Goal: Information Seeking & Learning: Compare options

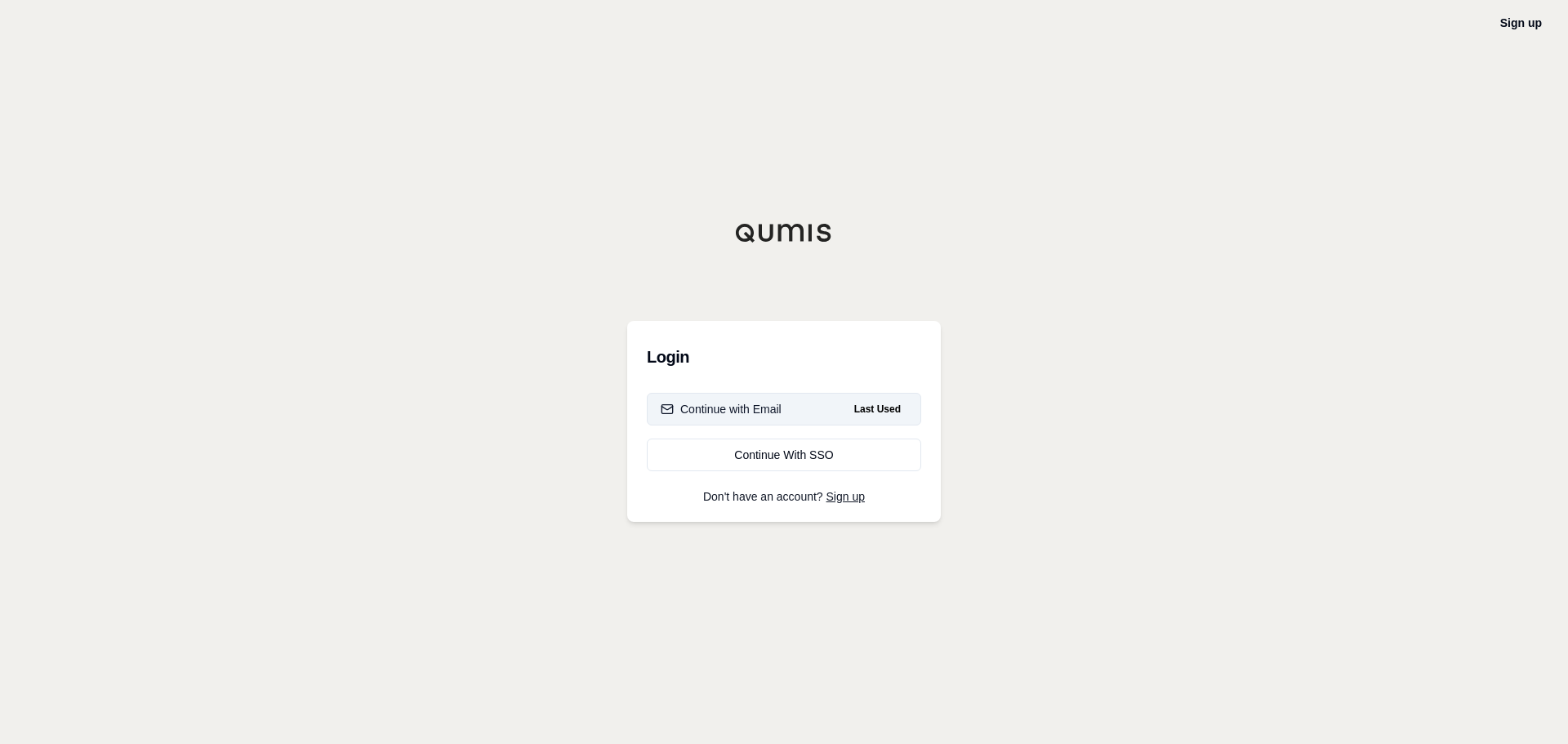
click at [799, 411] on button "Continue with Email Last Used" at bounding box center [784, 409] width 274 height 33
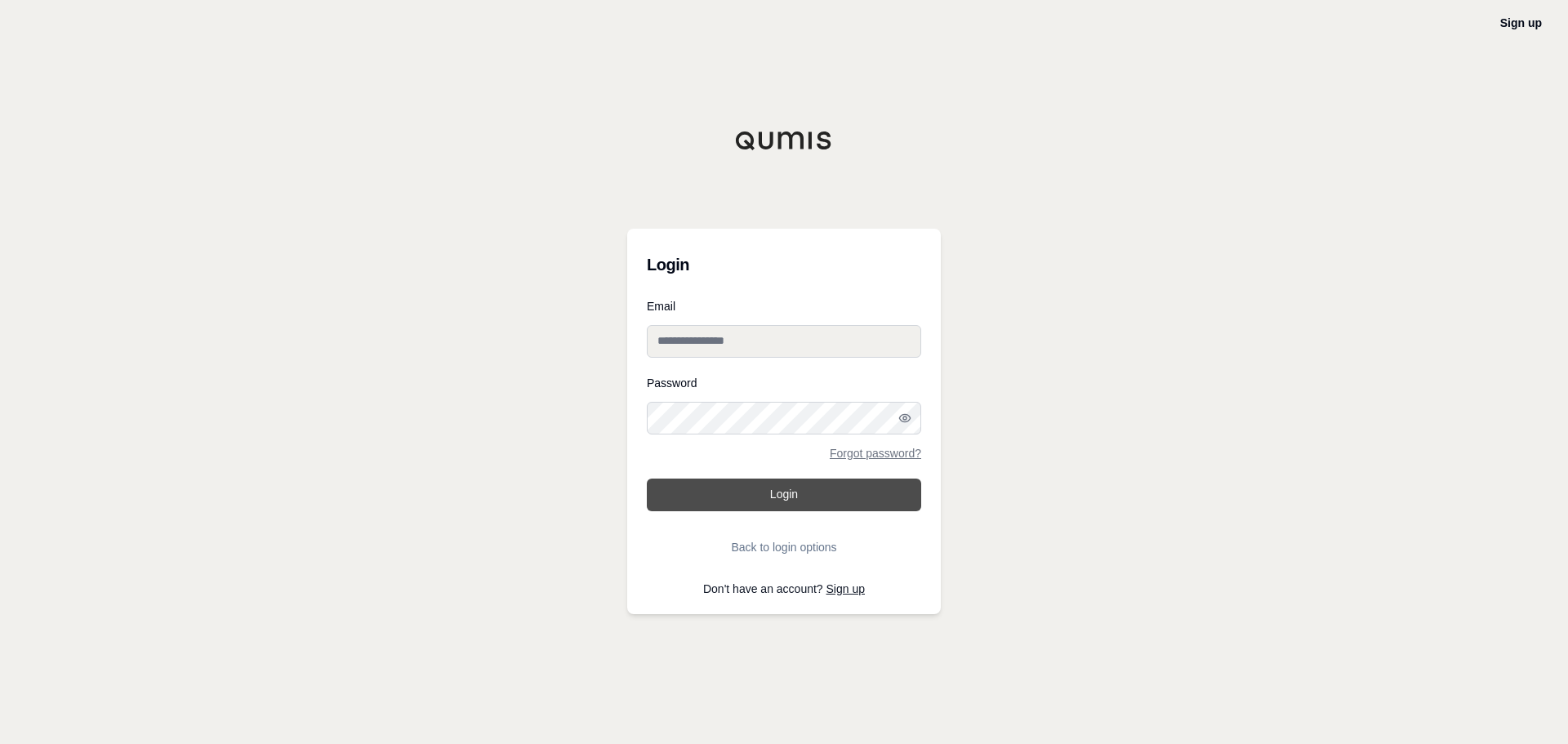
click at [790, 506] on button "Login" at bounding box center [784, 495] width 274 height 33
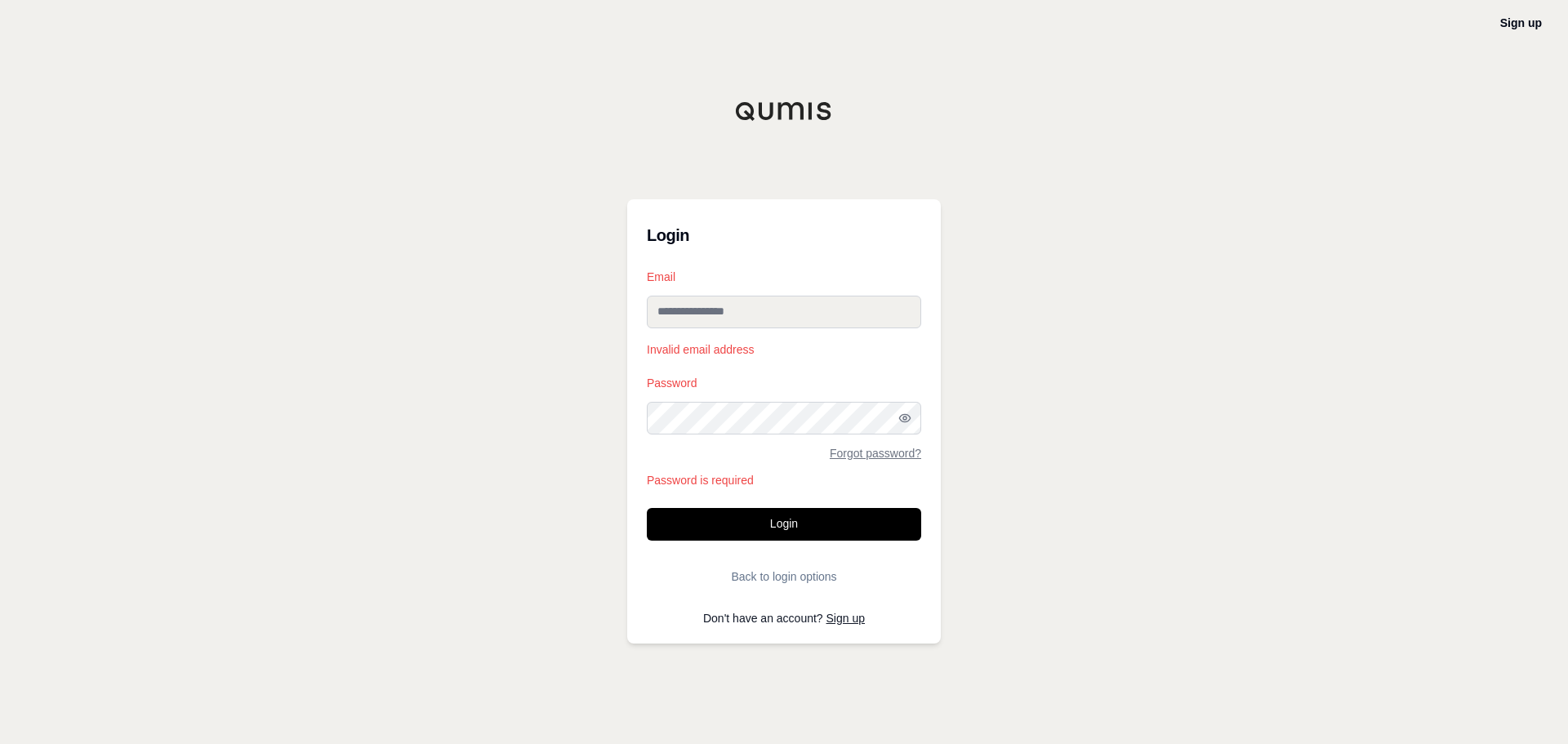
click at [775, 300] on input "Email" at bounding box center [784, 312] width 274 height 33
click at [808, 578] on button "Back to login options" at bounding box center [784, 576] width 274 height 33
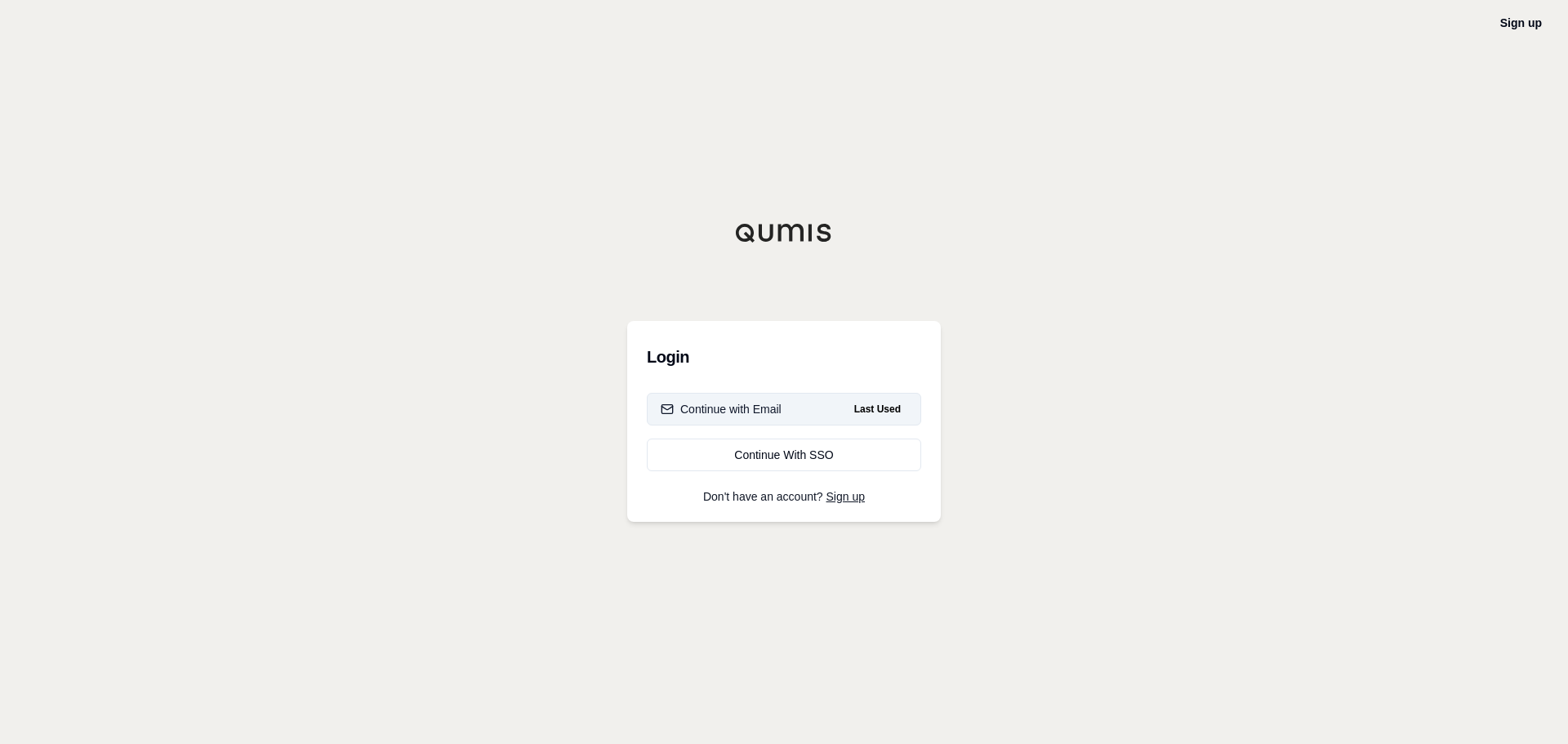
click at [796, 402] on button "Continue with Email Last Used" at bounding box center [784, 409] width 274 height 33
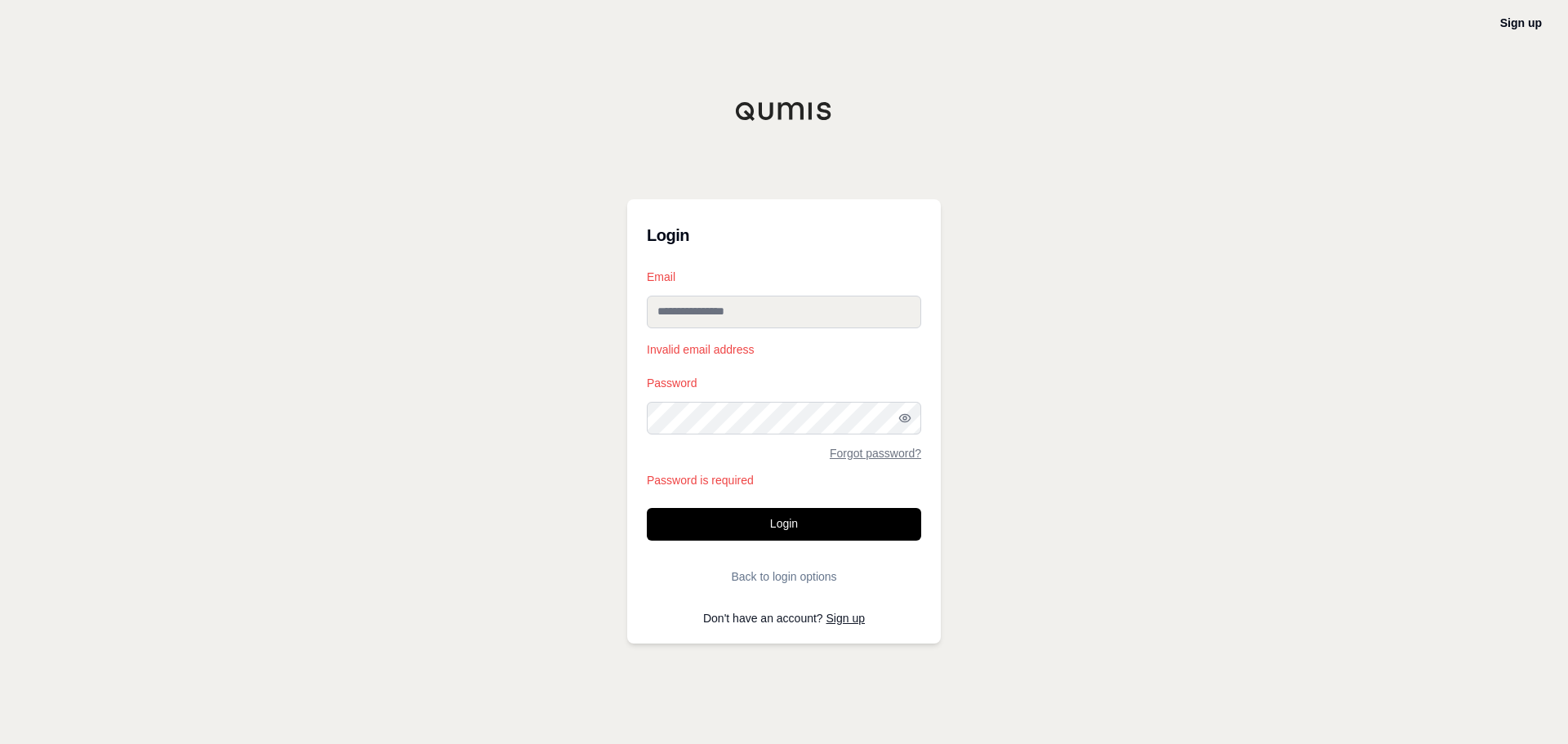
click at [772, 309] on input "Email" at bounding box center [784, 312] width 274 height 33
paste input "**********"
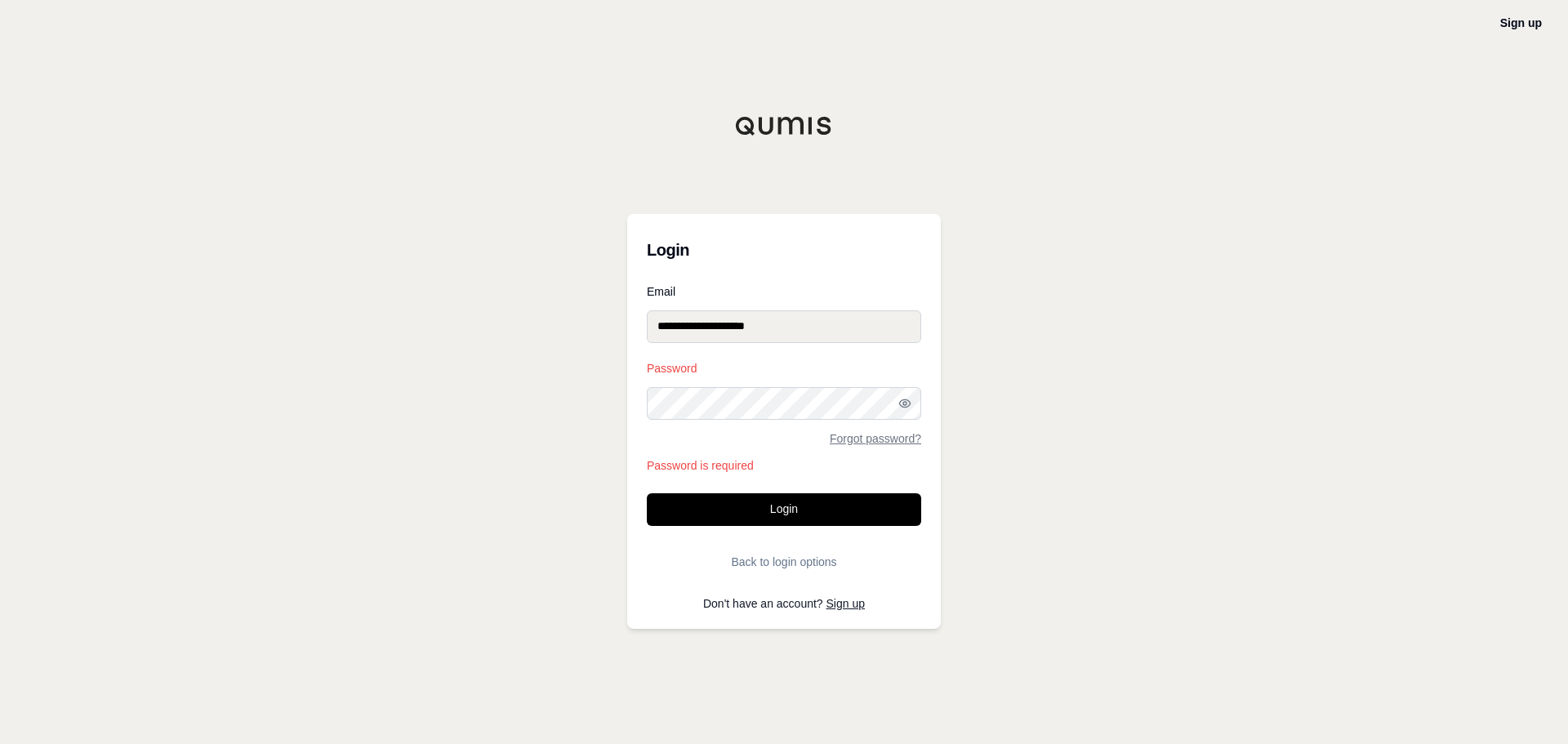
type input "**********"
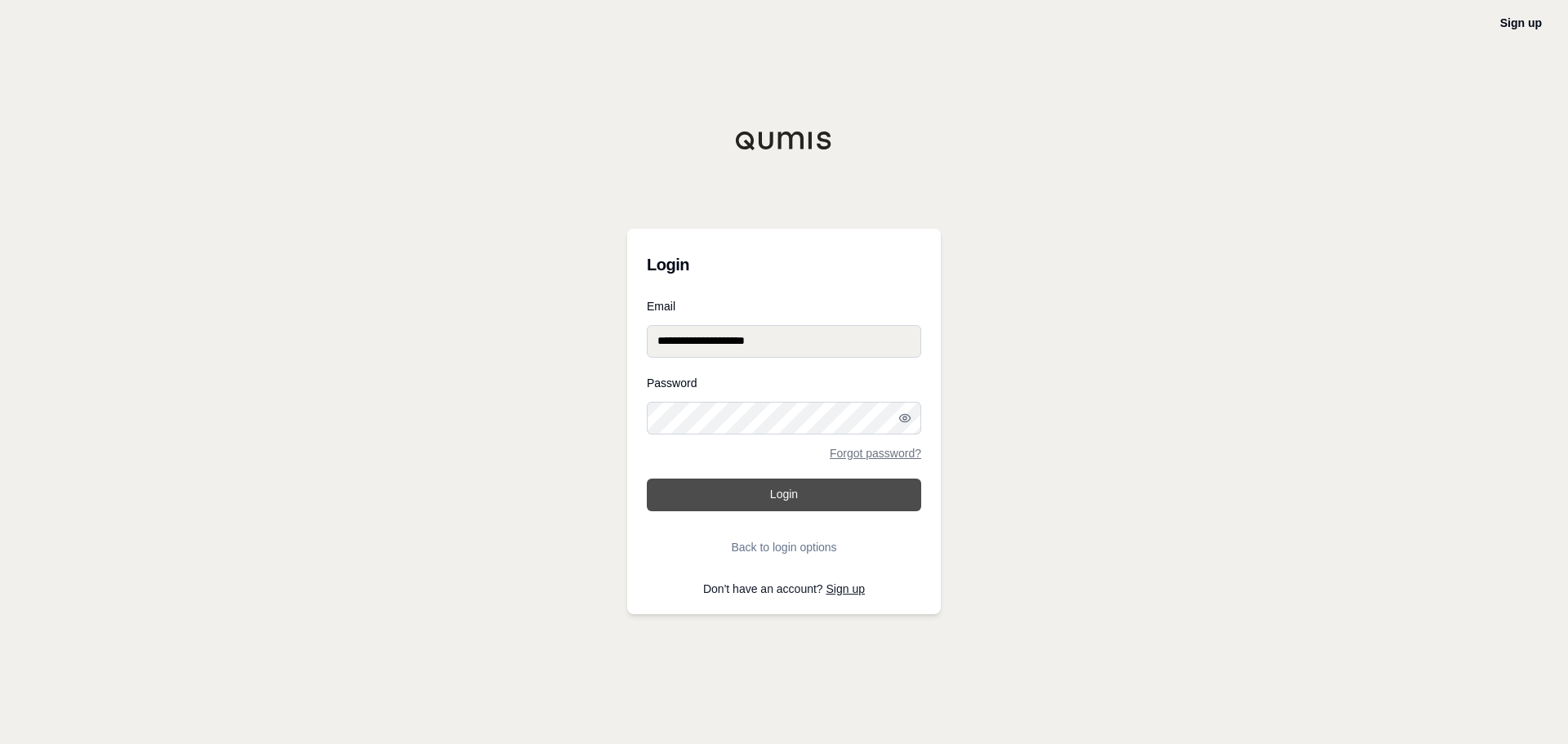
click at [747, 505] on button "Login" at bounding box center [784, 495] width 274 height 33
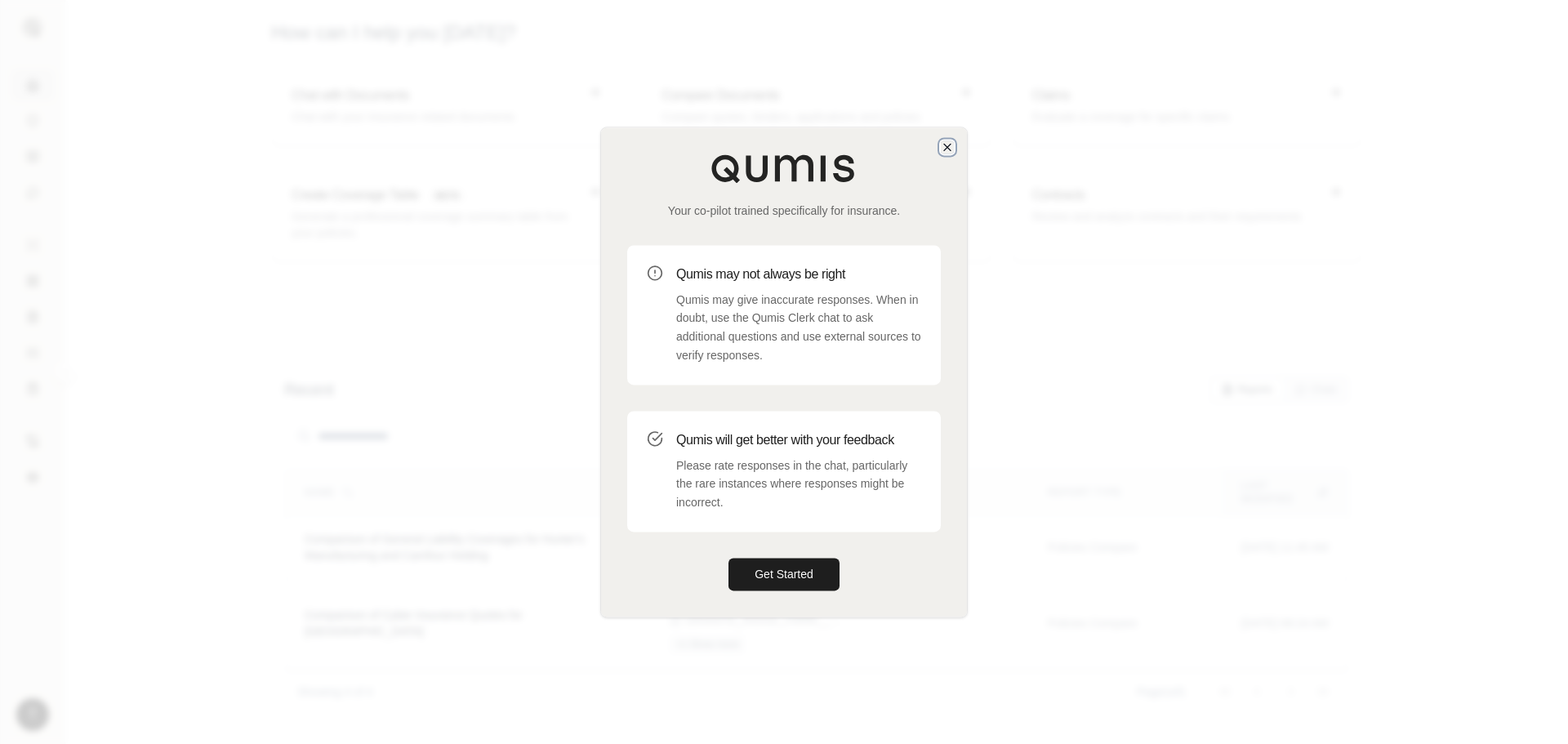
click at [948, 147] on icon "button" at bounding box center [947, 147] width 7 height 7
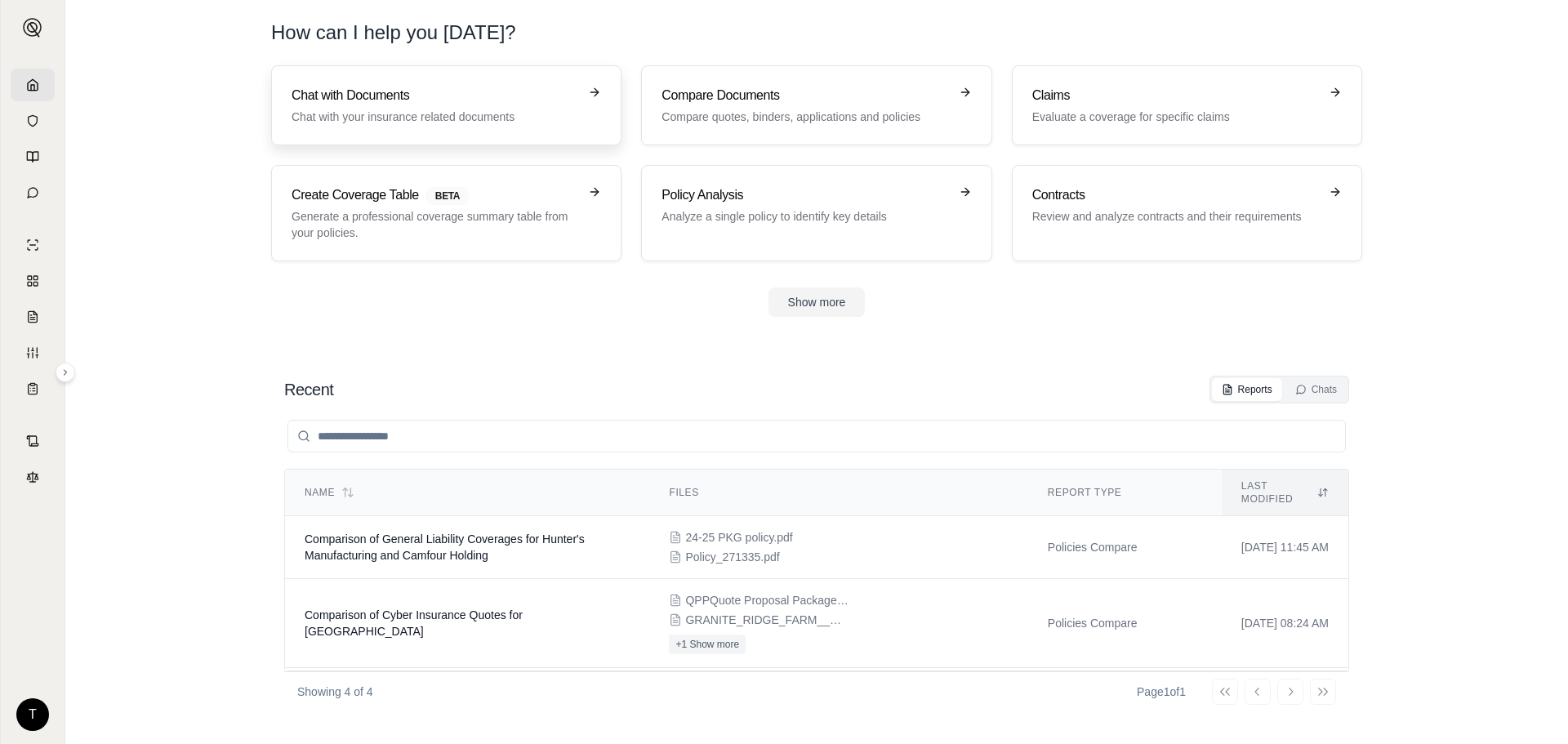
click at [455, 122] on p "Chat with your insurance related documents" at bounding box center [435, 117] width 286 height 16
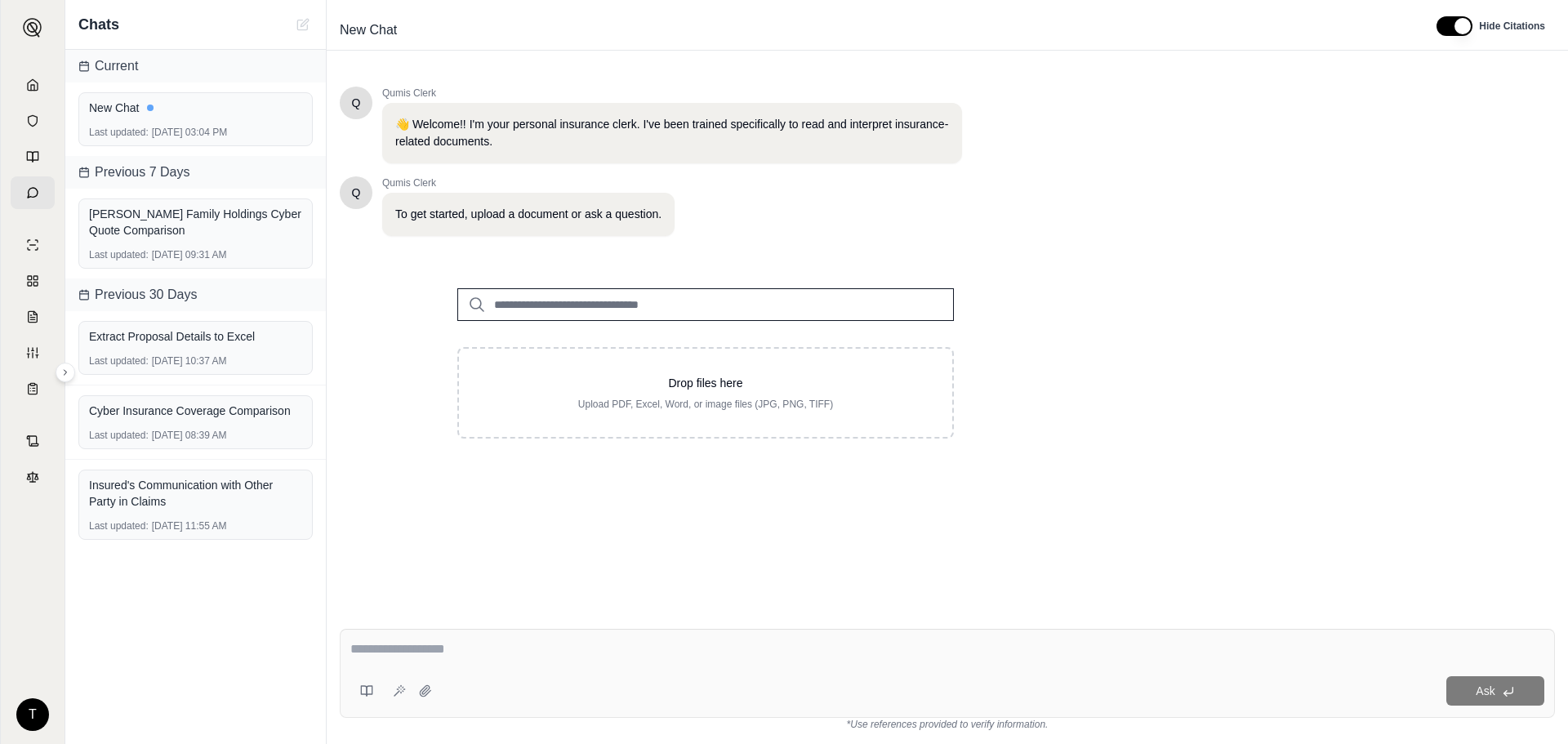
click at [865, 225] on div "Q Qumis Clerk To get started, upload a document or ask a question." at bounding box center [651, 207] width 622 height 60
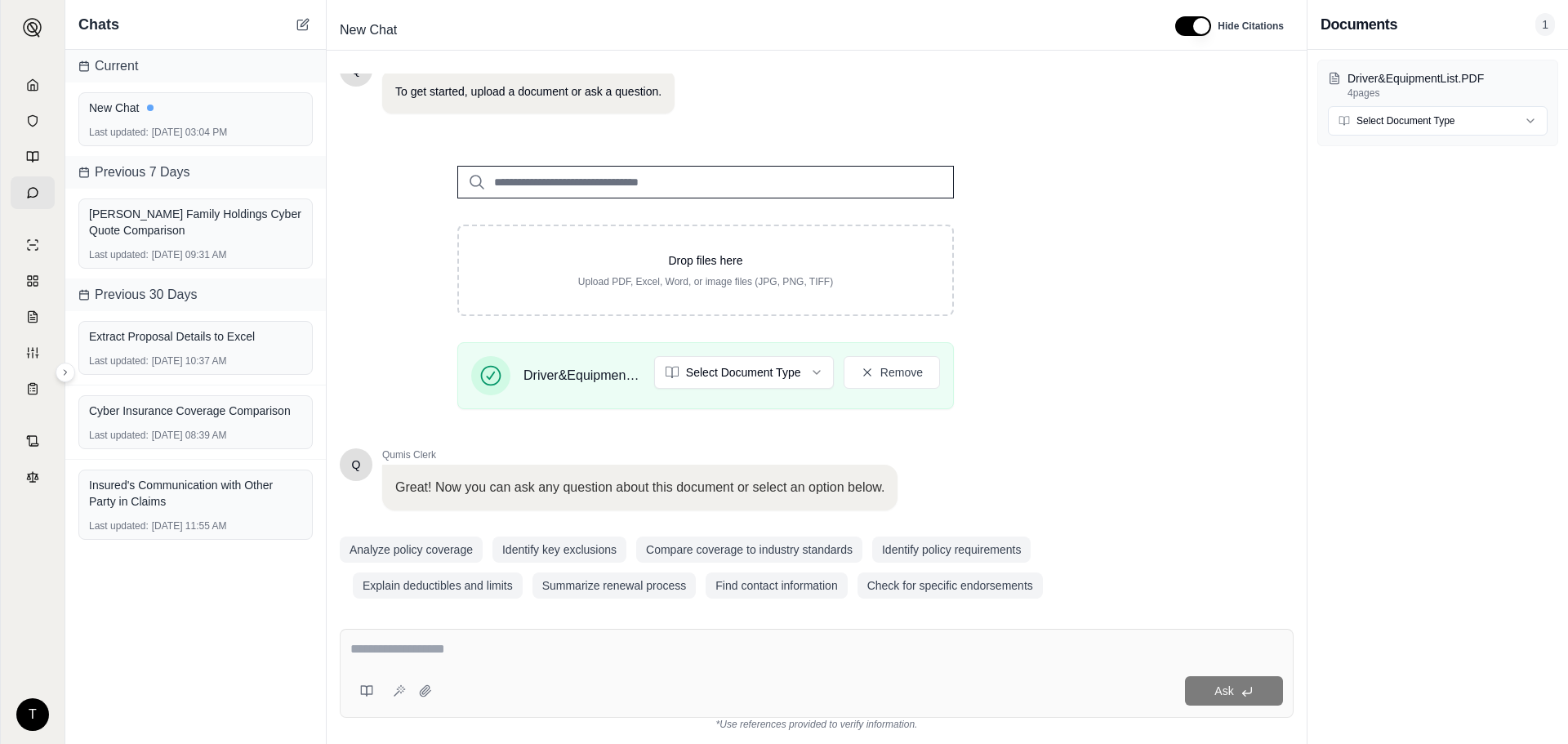
scroll to position [138, 0]
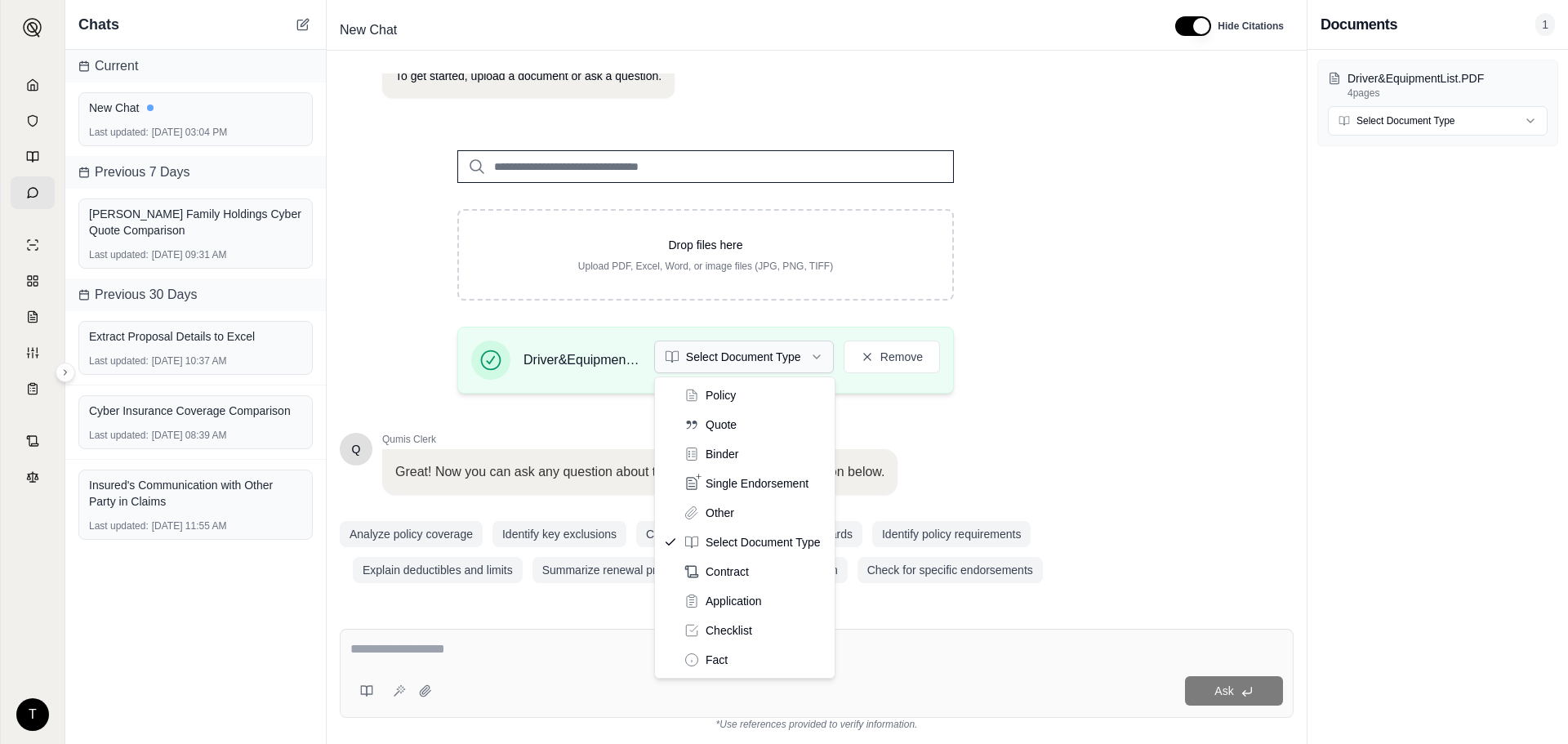
click at [802, 352] on html "T Chats Current New Chat Last updated: [DATE] 03:04 PM Previous 7 Days [PERSON_…" at bounding box center [784, 372] width 1568 height 744
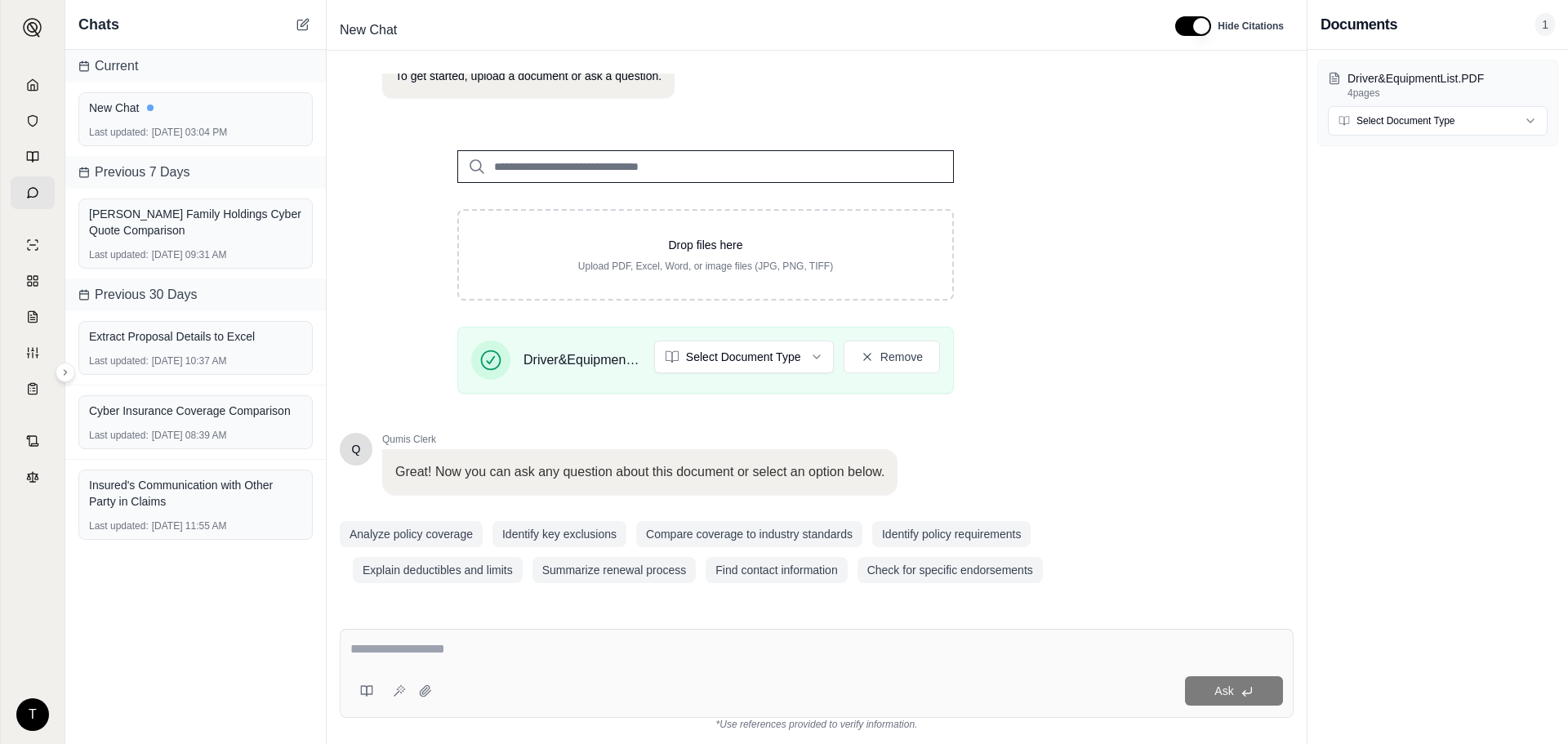
click at [506, 639] on div "Ask" at bounding box center [816, 673] width 954 height 89
type textarea "**********"
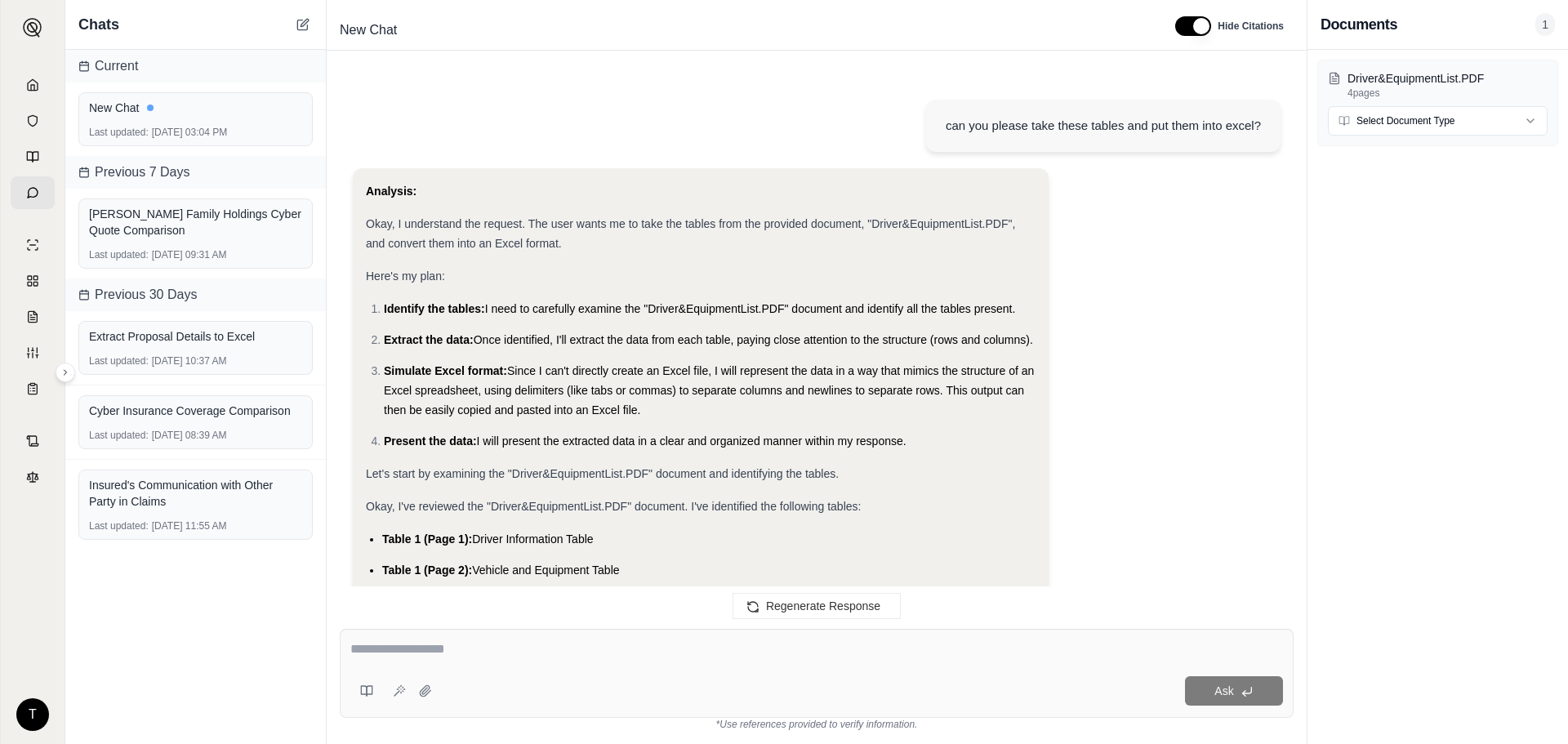
scroll to position [2208, 0]
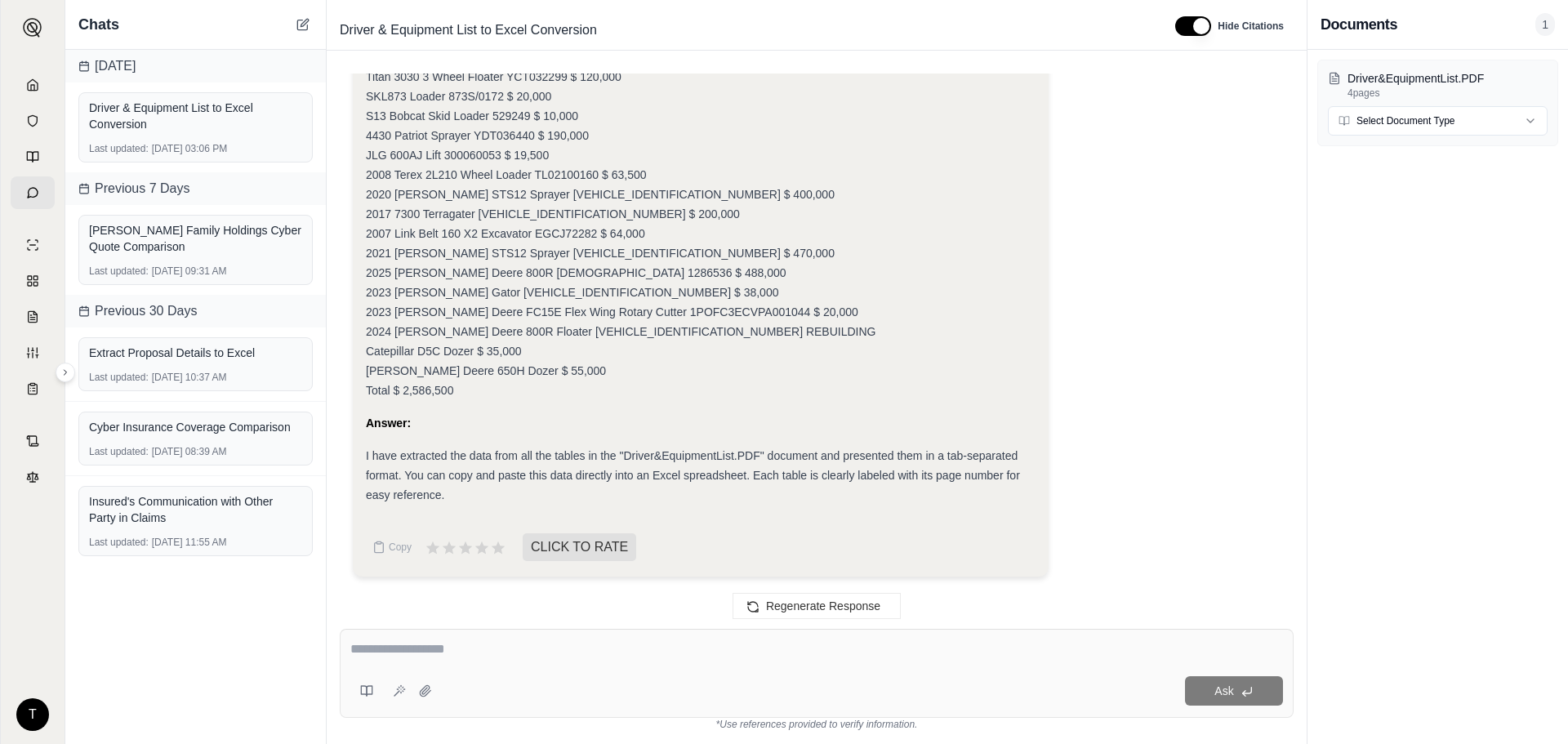
click at [863, 186] on div "Year Make/ Model SN# Current Value 2015 ATV Ranger [US_VEHICLE_IDENTIFICATION_N…" at bounding box center [700, 175] width 670 height 451
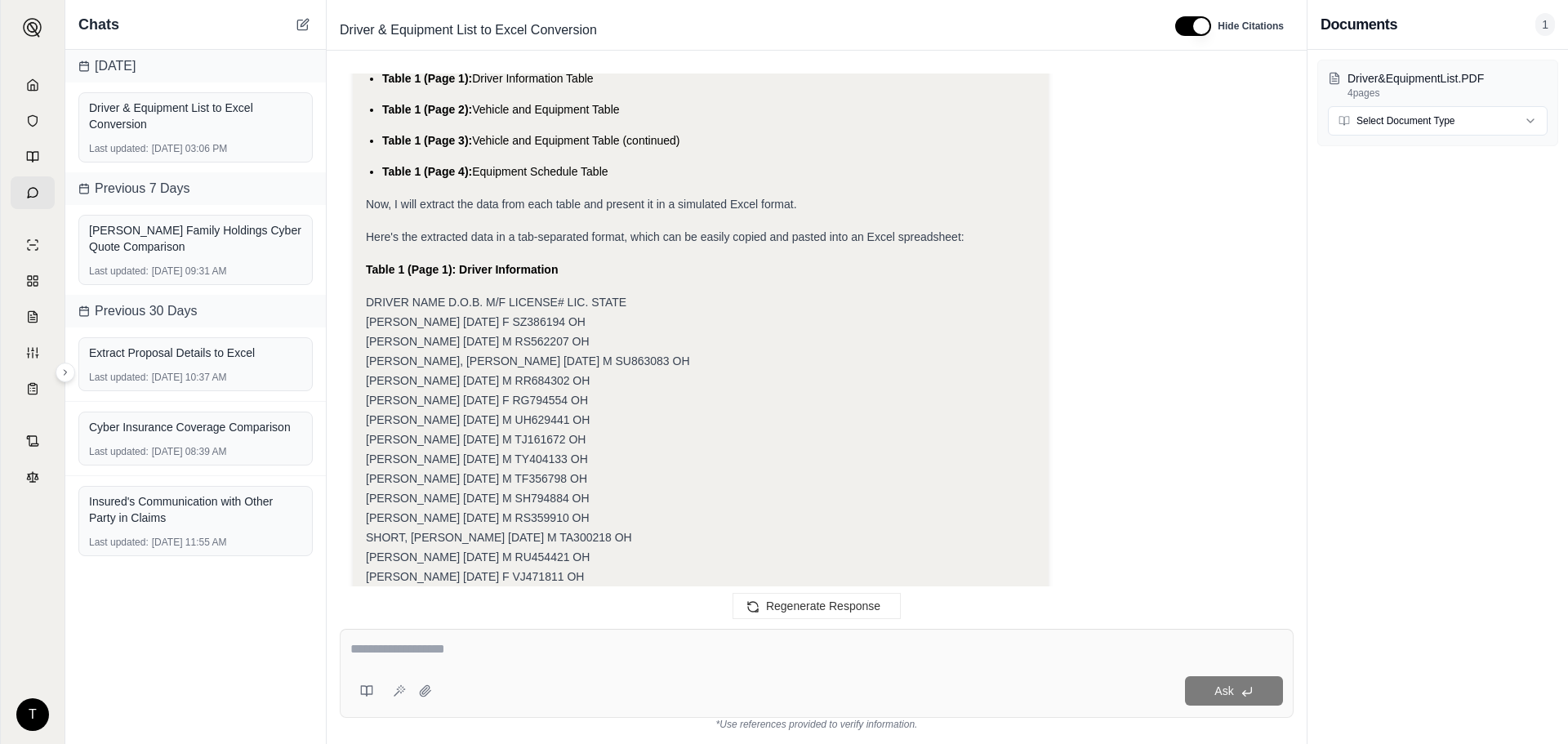
scroll to position [369, 0]
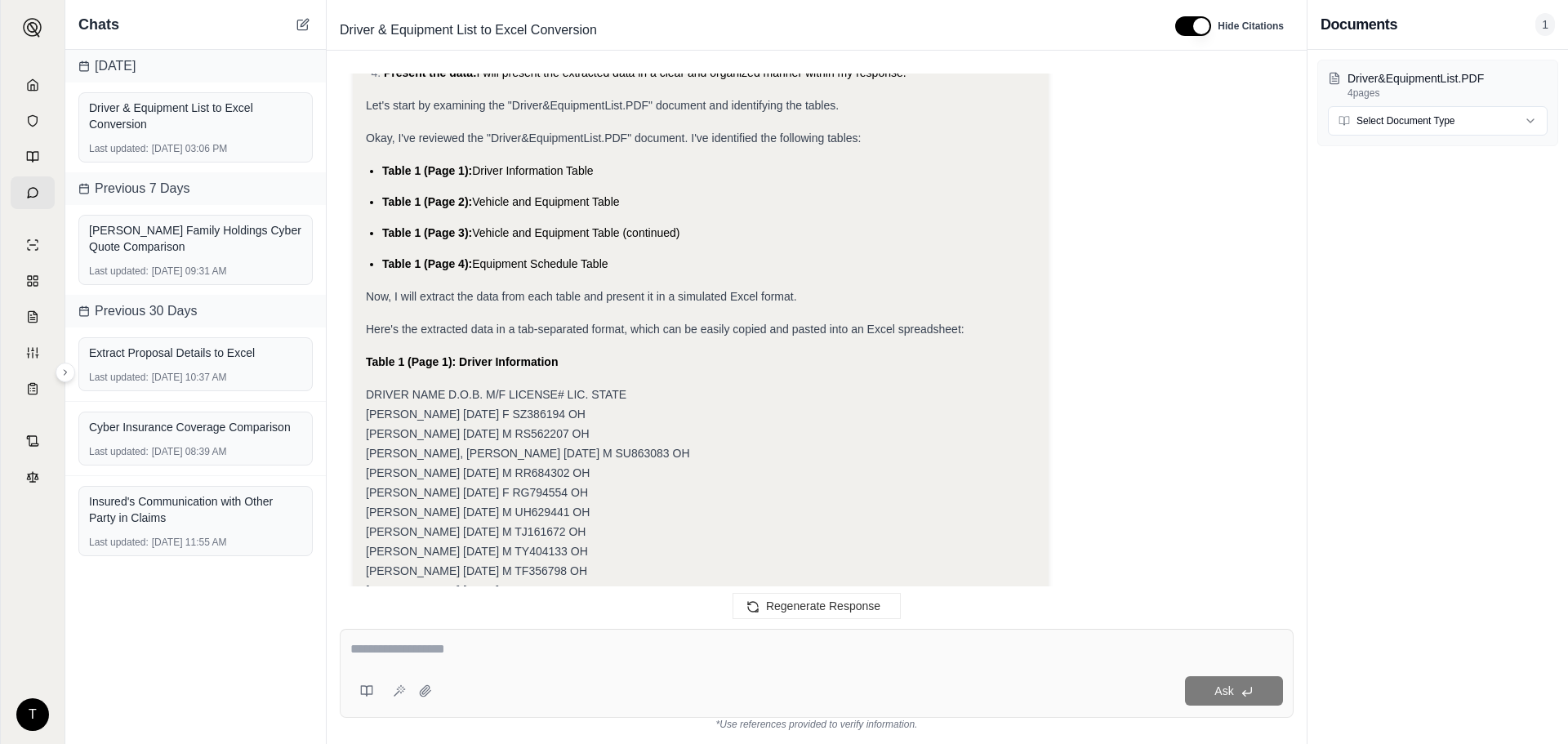
drag, startPoint x: 628, startPoint y: 321, endPoint x: 369, endPoint y: 417, distance: 276.2
click at [369, 417] on div "DRIVER NAME D.O.B. M/F LICENSE# LIC. STATE [PERSON_NAME] [DATE] F [DRIVERS_LICE…" at bounding box center [700, 531] width 670 height 294
copy div "DRIVER NAME D.O.B. M/F LICENSE# LIC. STATE [PERSON_NAME] [DATE] F [DRIVERS_LICE…"
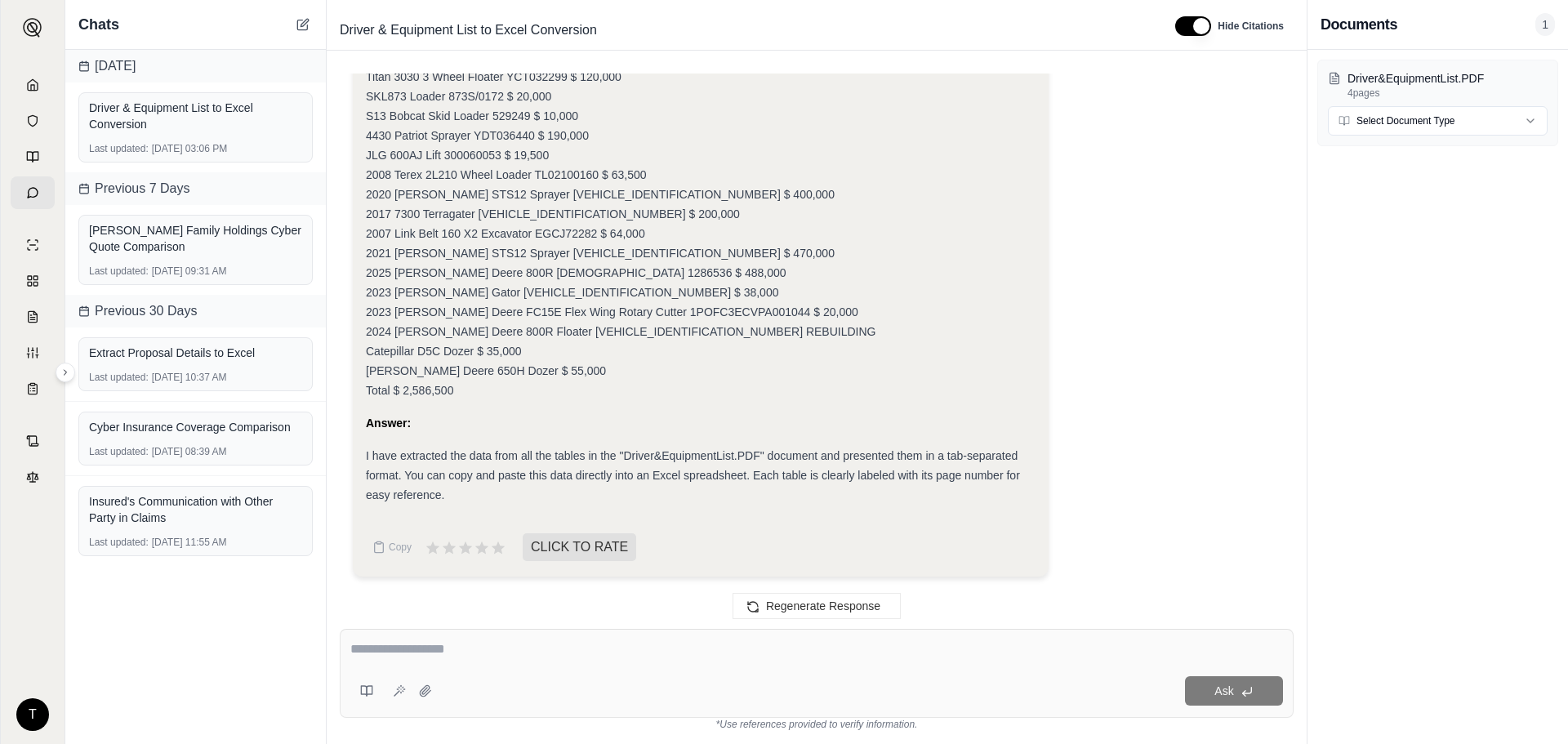
click at [508, 644] on textarea at bounding box center [817, 649] width 933 height 20
type textarea "**********"
click at [1223, 691] on span "Ask" at bounding box center [1223, 690] width 19 height 13
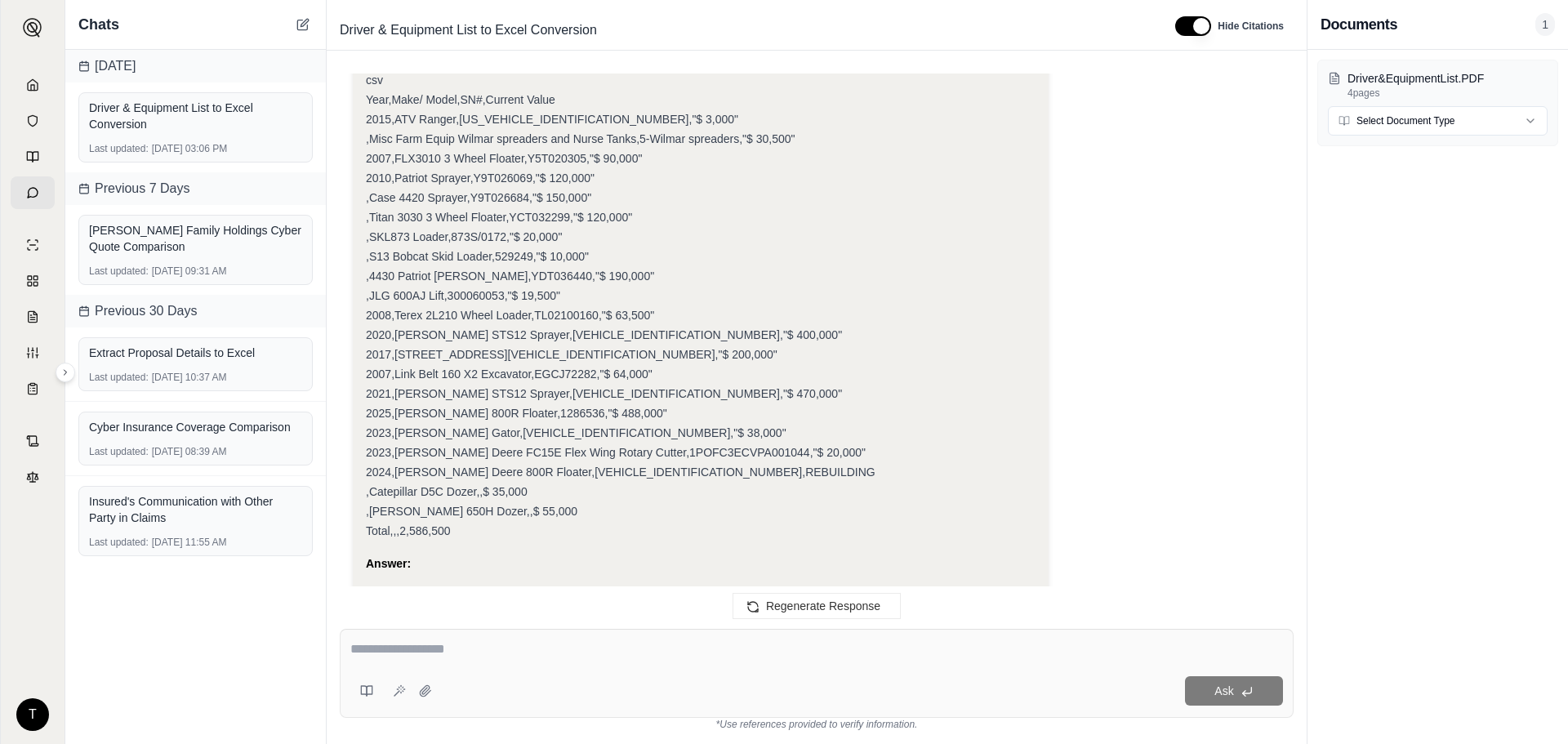
scroll to position [4639, 0]
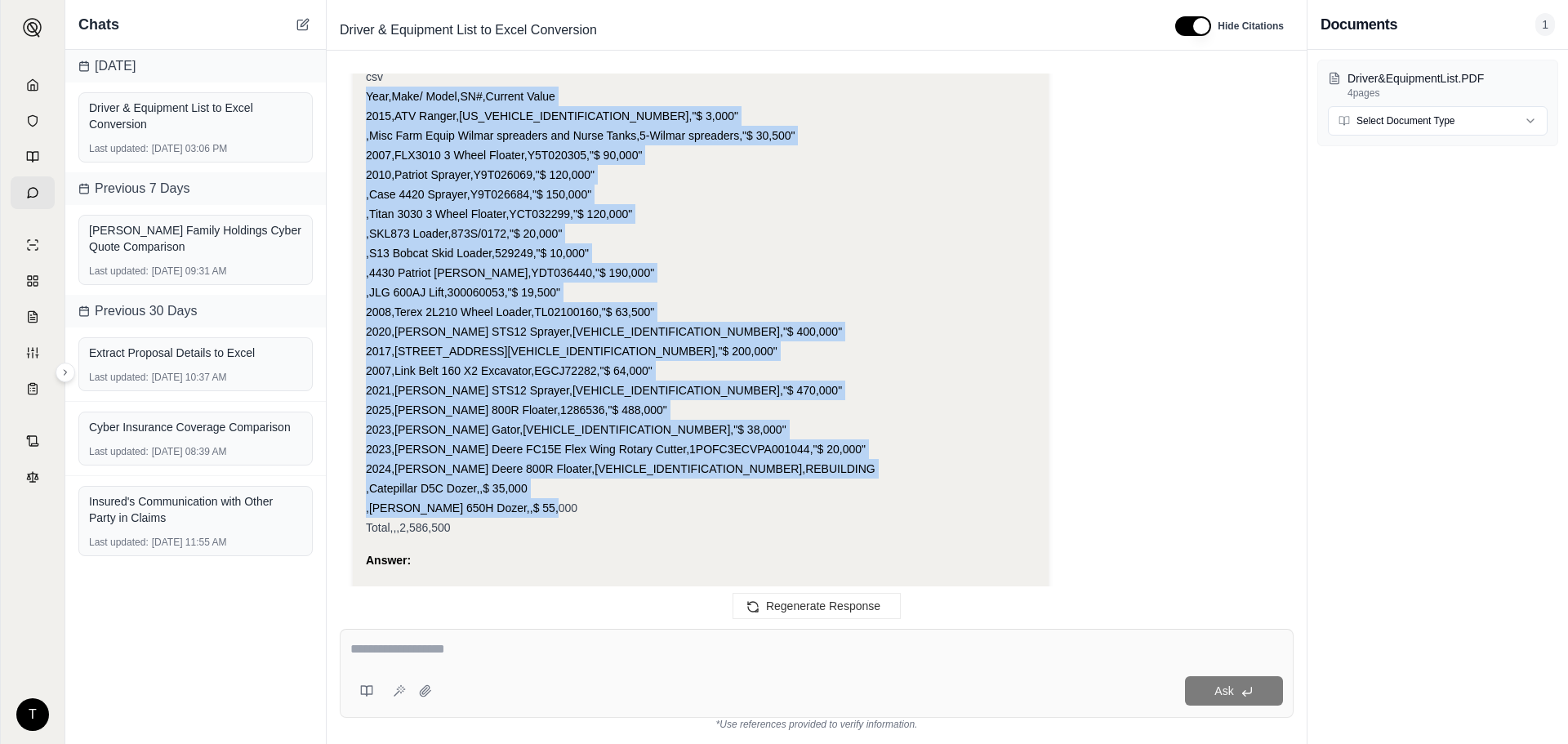
drag, startPoint x: 550, startPoint y: 525, endPoint x: 369, endPoint y: 117, distance: 446.3
click at [369, 117] on div "csv Year,Make/ Model,SN#,Current Value 2015,ATV Ranger,[US_VEHICLE_IDENTIFICATI…" at bounding box center [700, 302] width 670 height 471
copy div "Year,Make/ Model,SN#,Current Value 2015,ATV Ranger,[US_VEHICLE_IDENTIFICATION_N…"
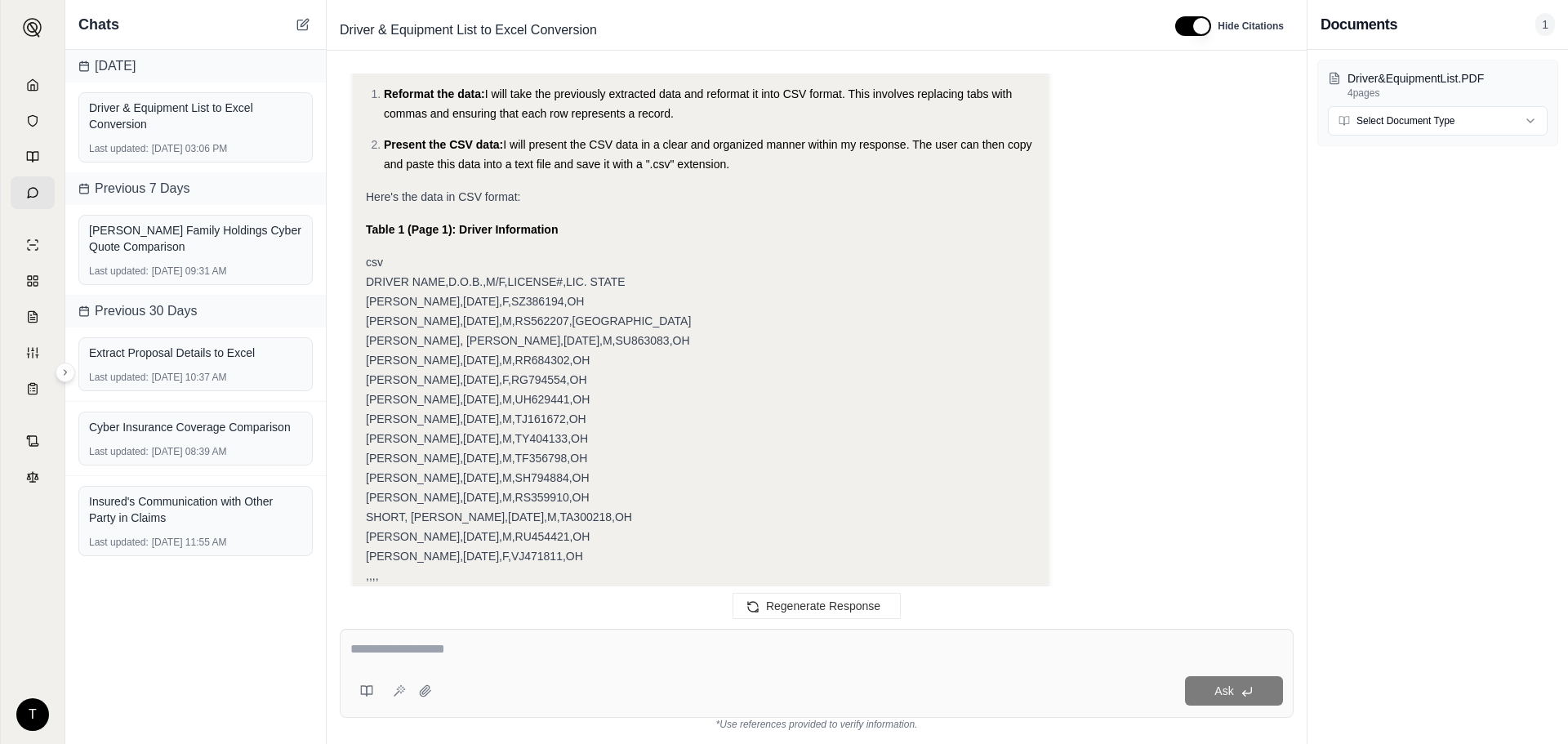
scroll to position [2925, 0]
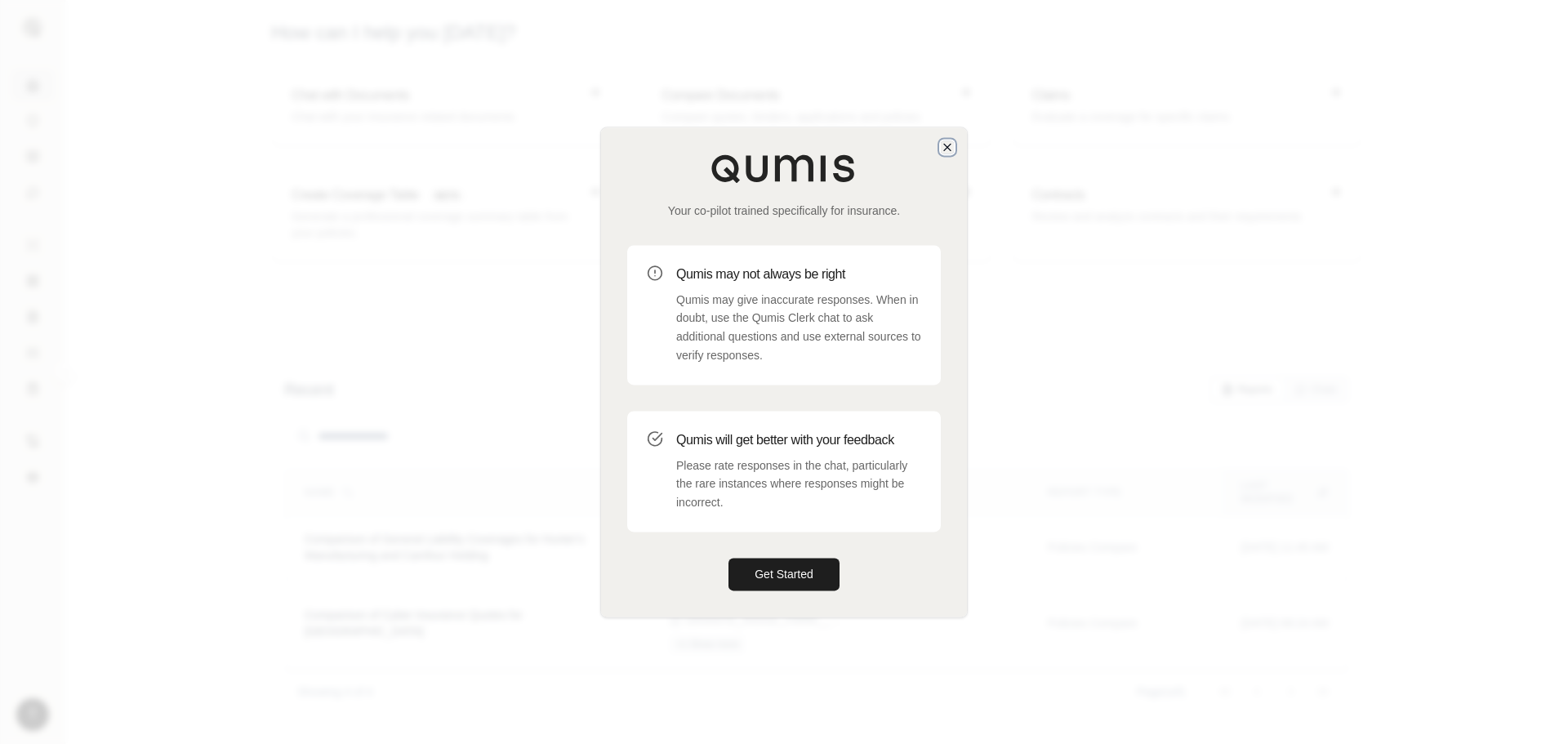
click at [947, 141] on icon "button" at bounding box center [946, 147] width 13 height 13
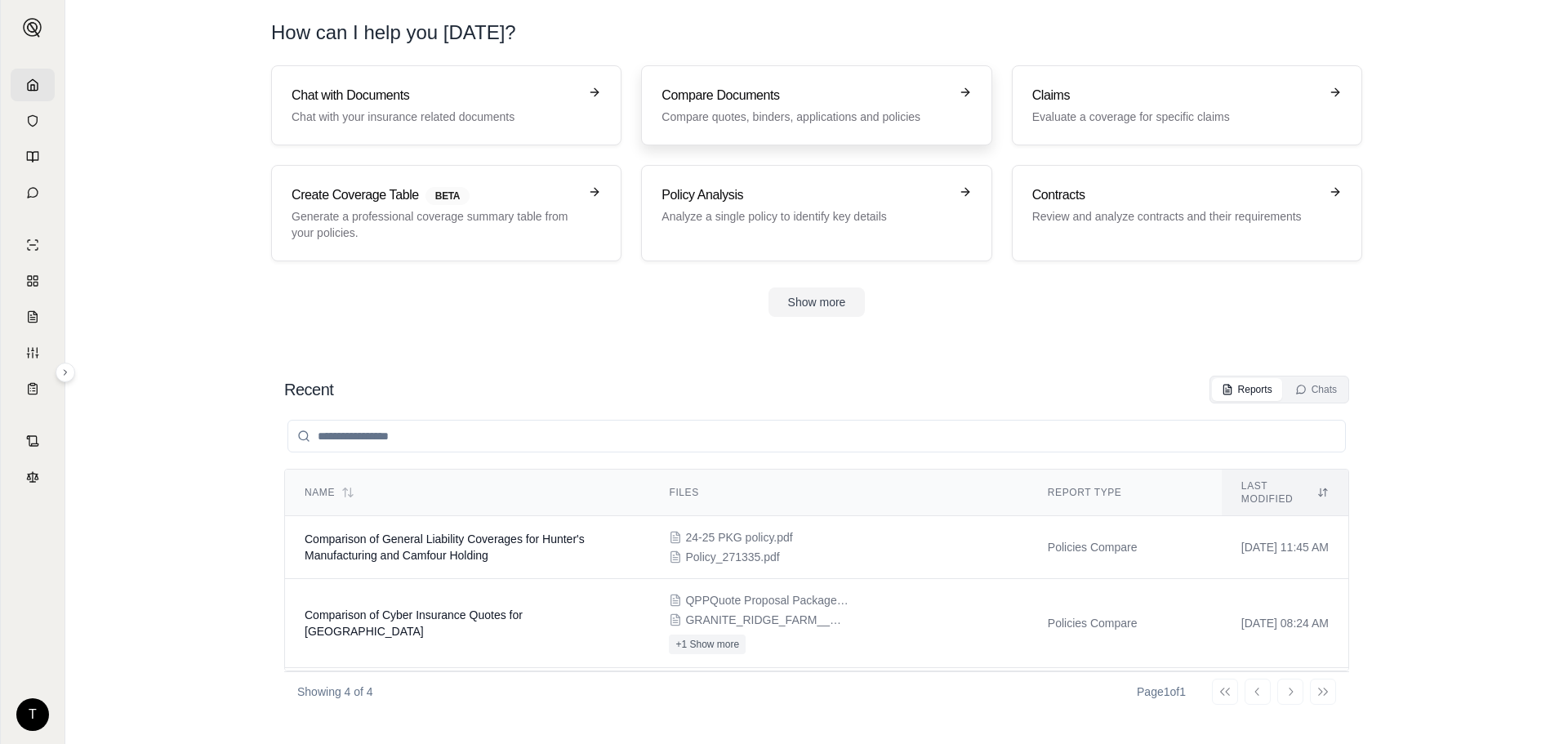
click at [876, 80] on link "Compare Documents Compare quotes, binders, applications and policies" at bounding box center [816, 105] width 351 height 80
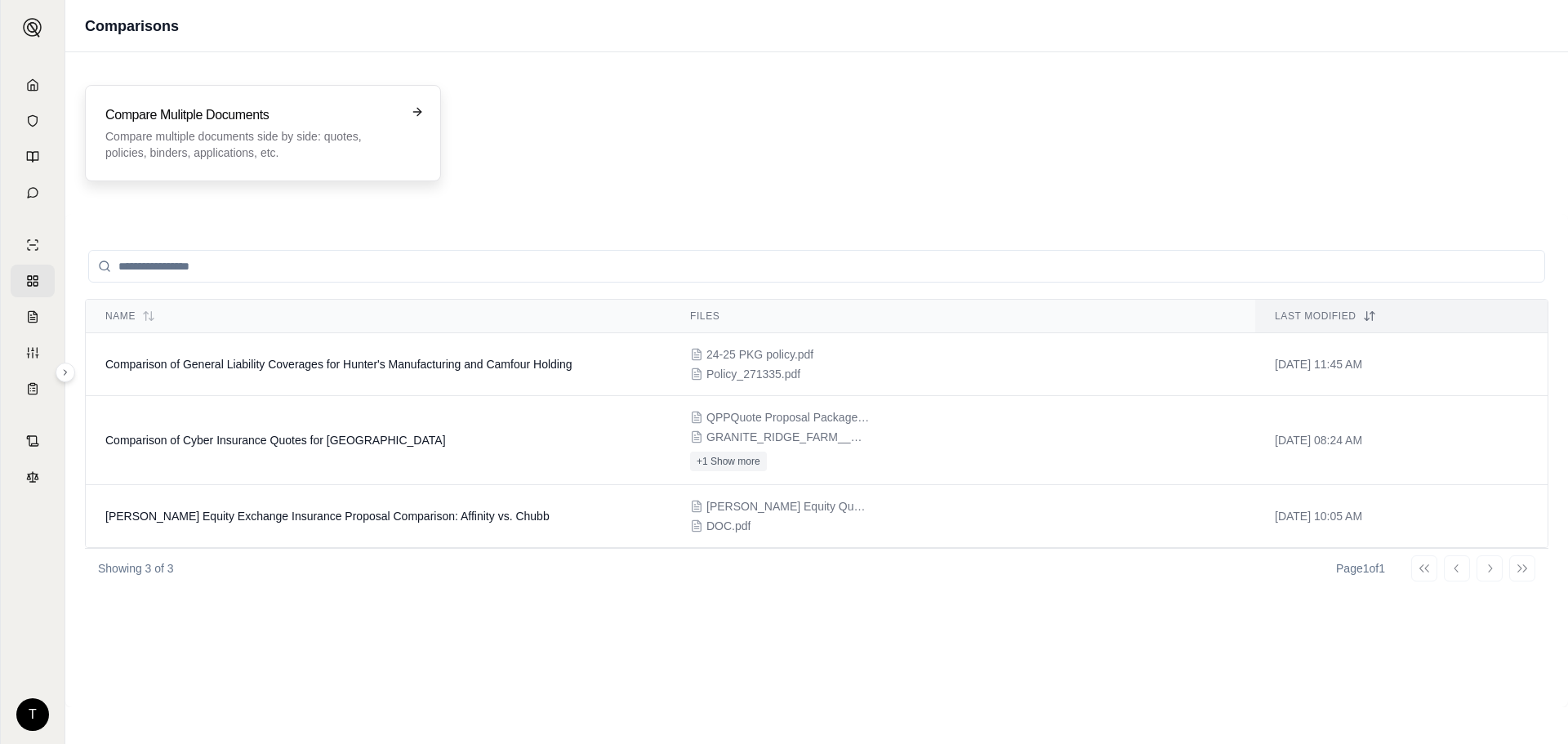
click at [239, 132] on p "Compare multiple documents side by side: quotes, policies, binders, application…" at bounding box center [251, 145] width 292 height 33
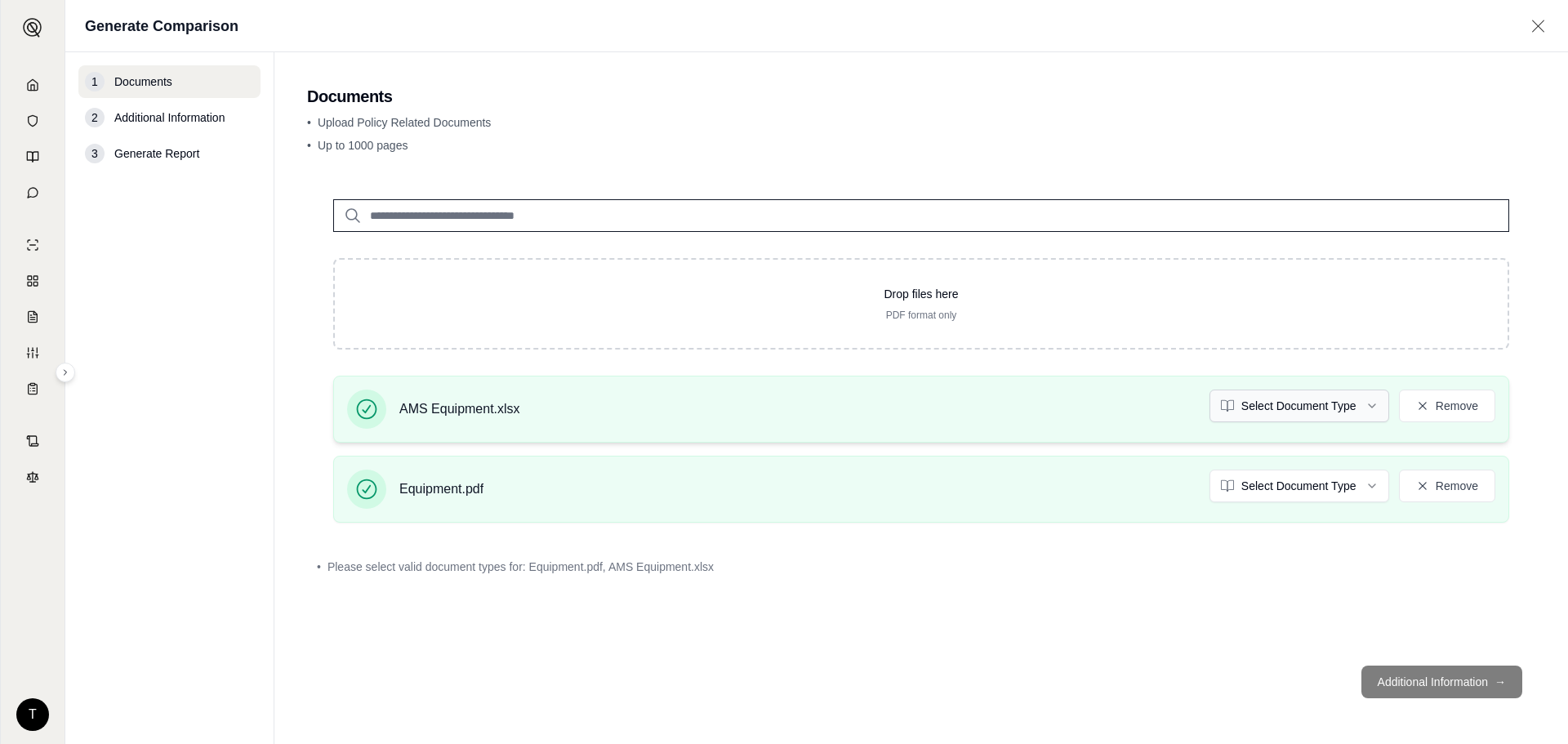
click at [1355, 400] on html "T Generate Comparison 1 Documents 2 Additional Information 3 Generate Report Do…" at bounding box center [784, 372] width 1568 height 744
click at [1367, 488] on html "Document type updated successfully T Generate Comparison 1 Documents 2 Addition…" at bounding box center [784, 372] width 1568 height 744
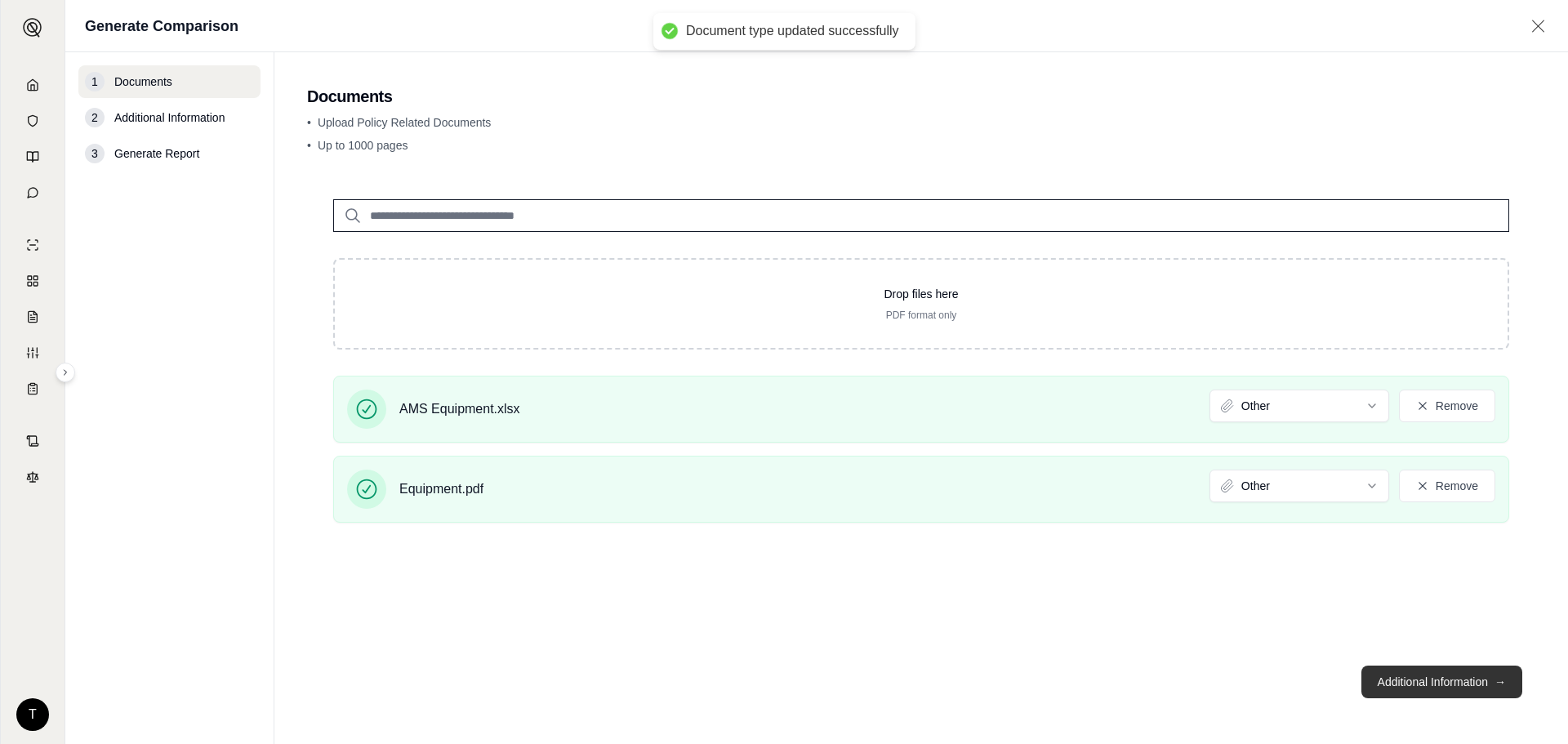
click at [1473, 676] on button "Additional Information →" at bounding box center [1442, 681] width 161 height 33
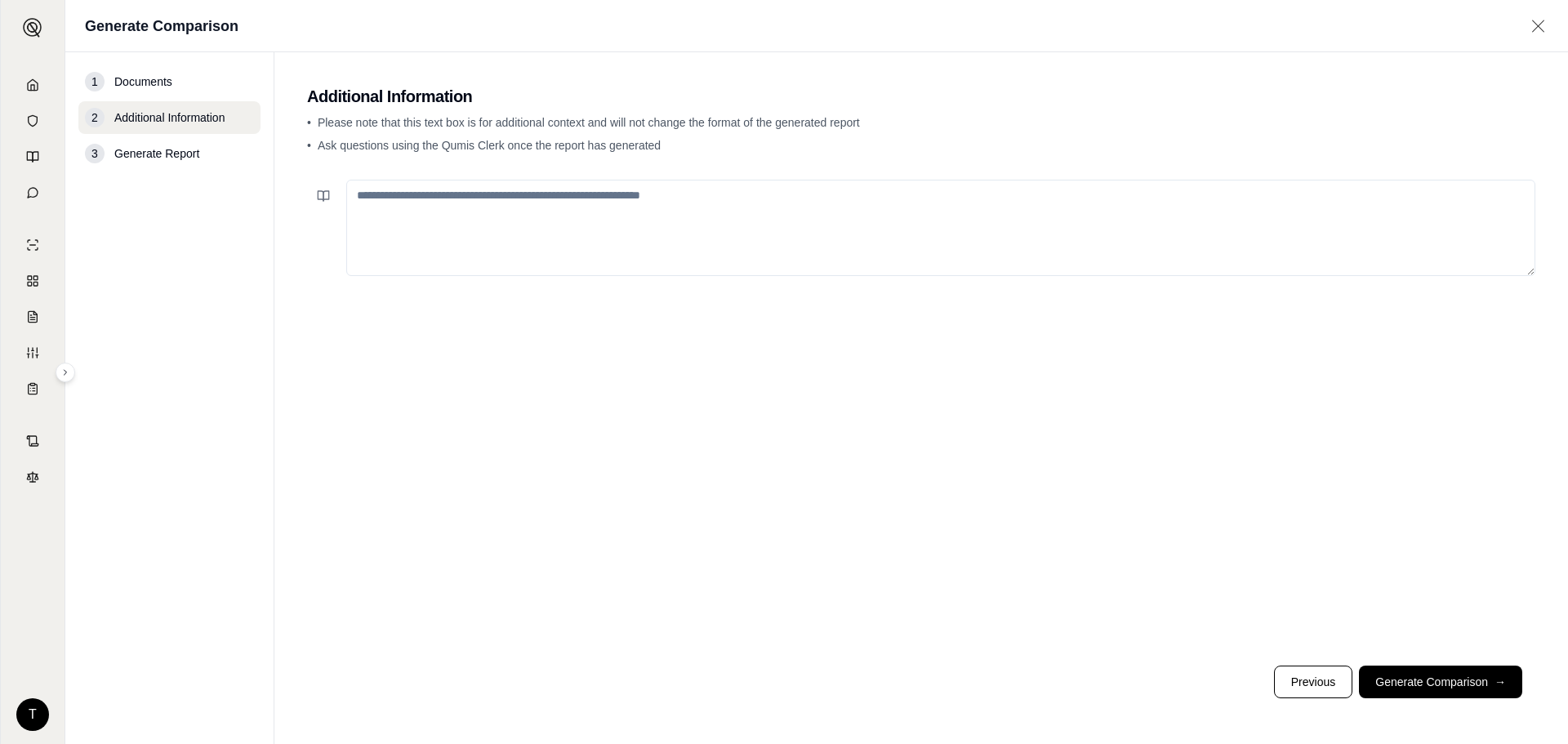
click at [563, 187] on textarea at bounding box center [940, 228] width 1189 height 96
type textarea "**********"
click at [1424, 694] on button "Generate Comparison →" at bounding box center [1440, 681] width 163 height 33
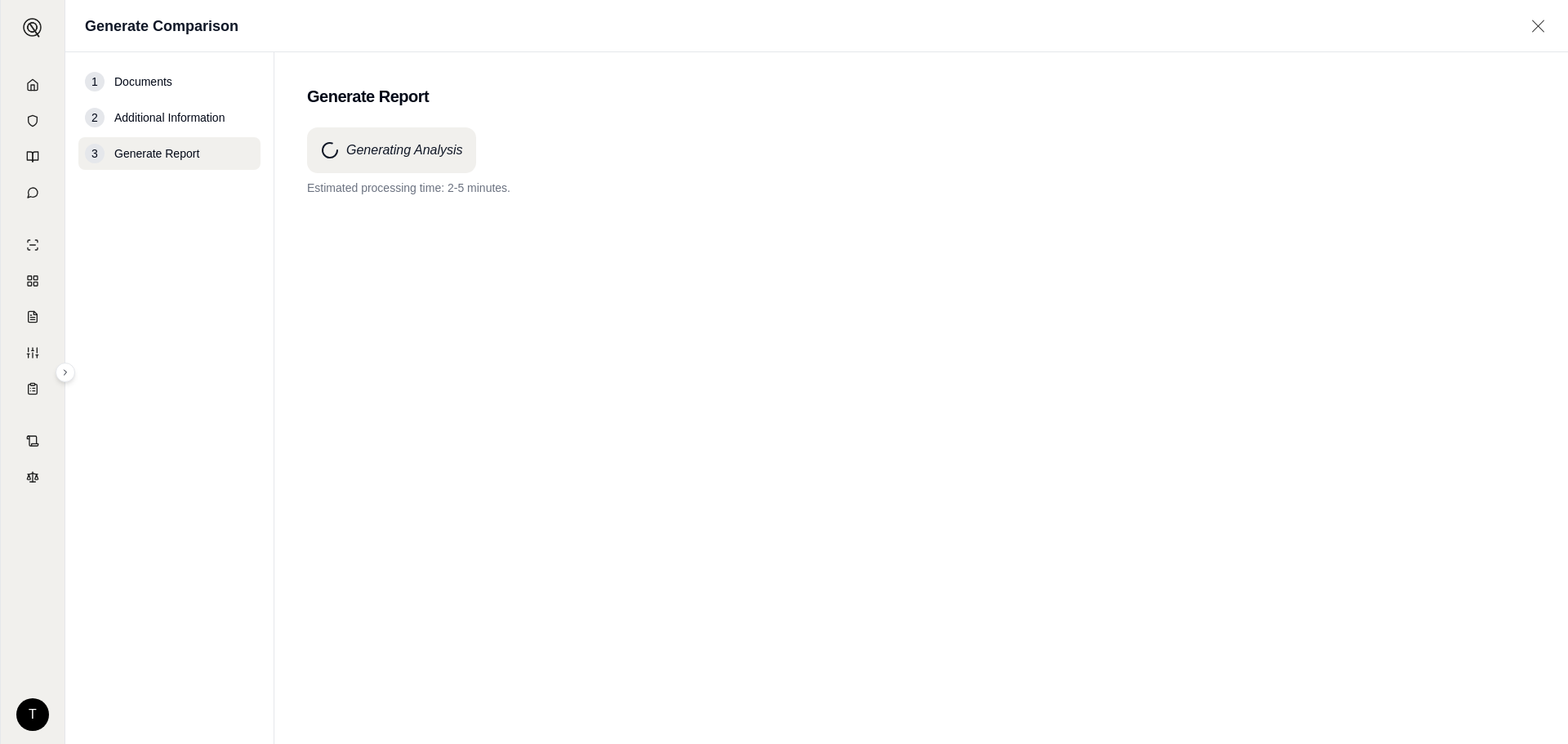
click at [868, 27] on div "Generate Comparison" at bounding box center [816, 26] width 1503 height 52
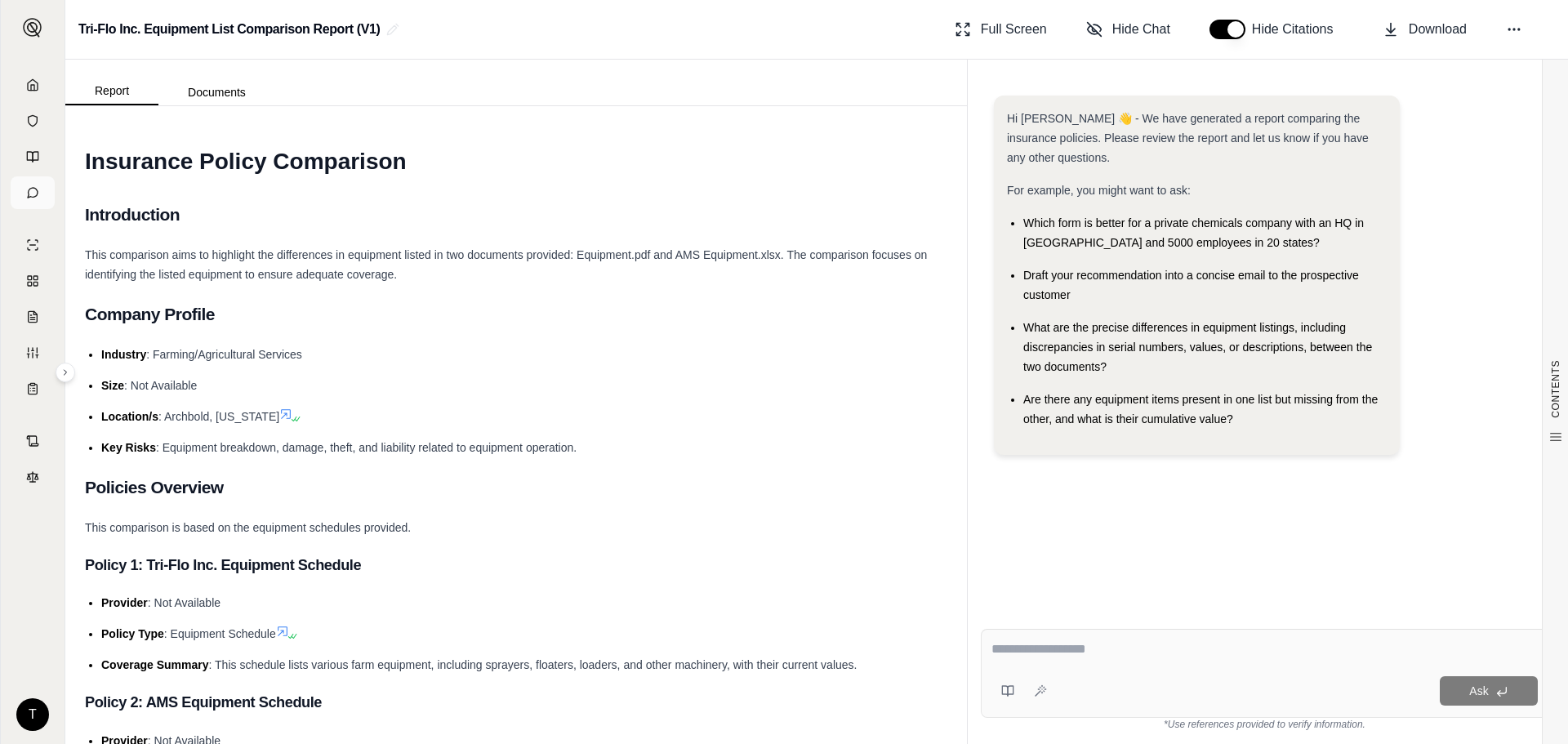
click at [35, 182] on link at bounding box center [32, 193] width 44 height 33
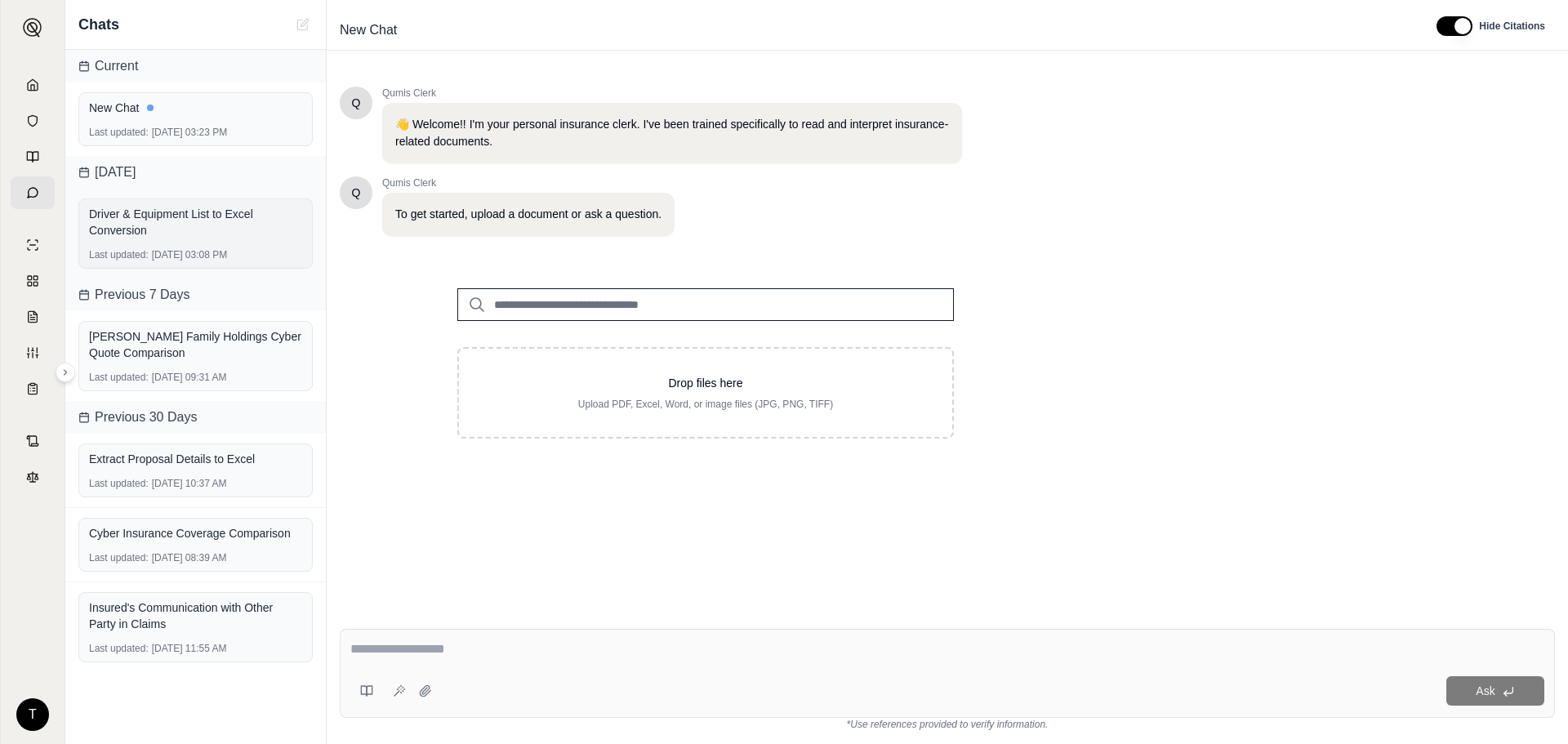
click at [215, 218] on div "Driver & Equipment List to Excel Conversion" at bounding box center [195, 222] width 213 height 33
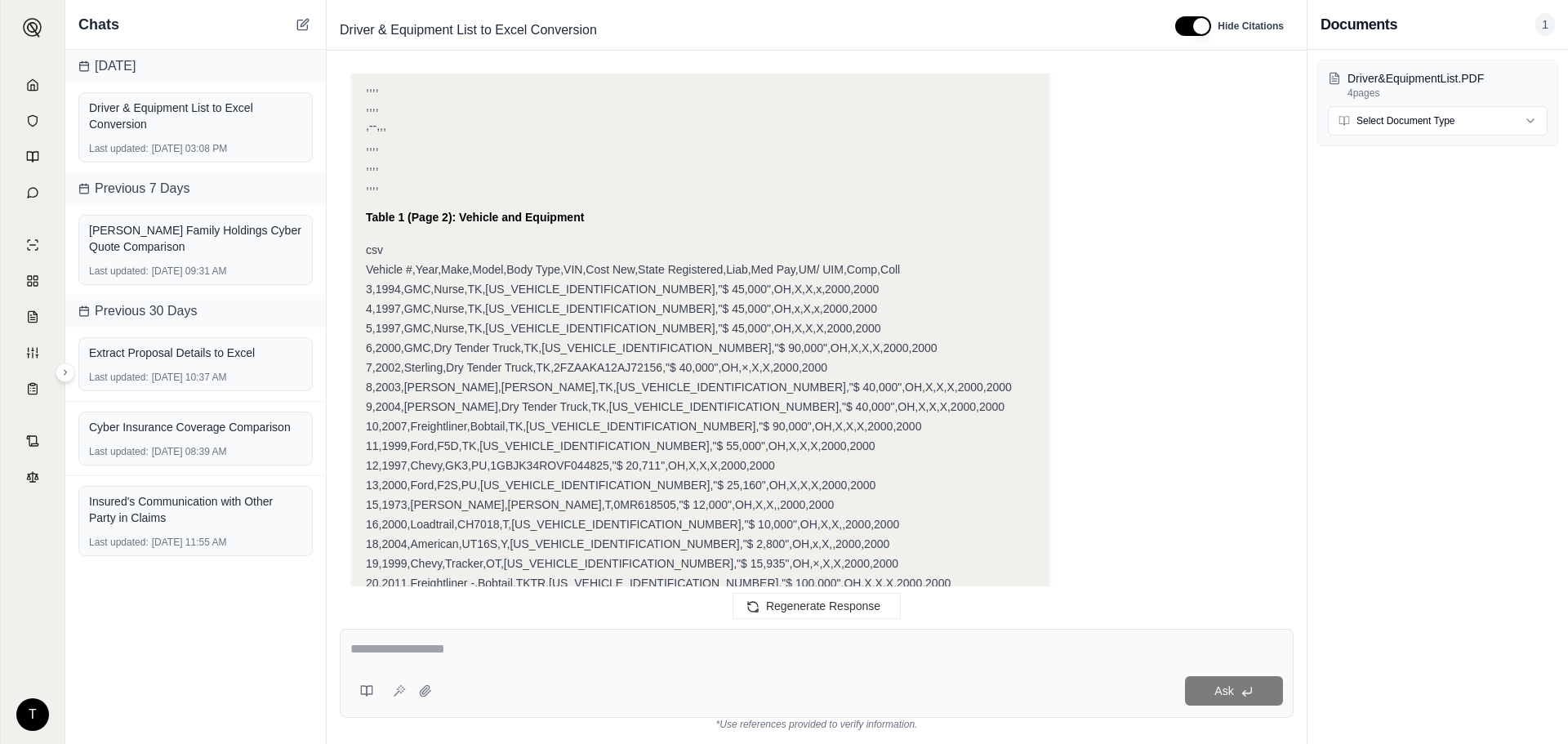
scroll to position [4965, 0]
